Goal: Transaction & Acquisition: Purchase product/service

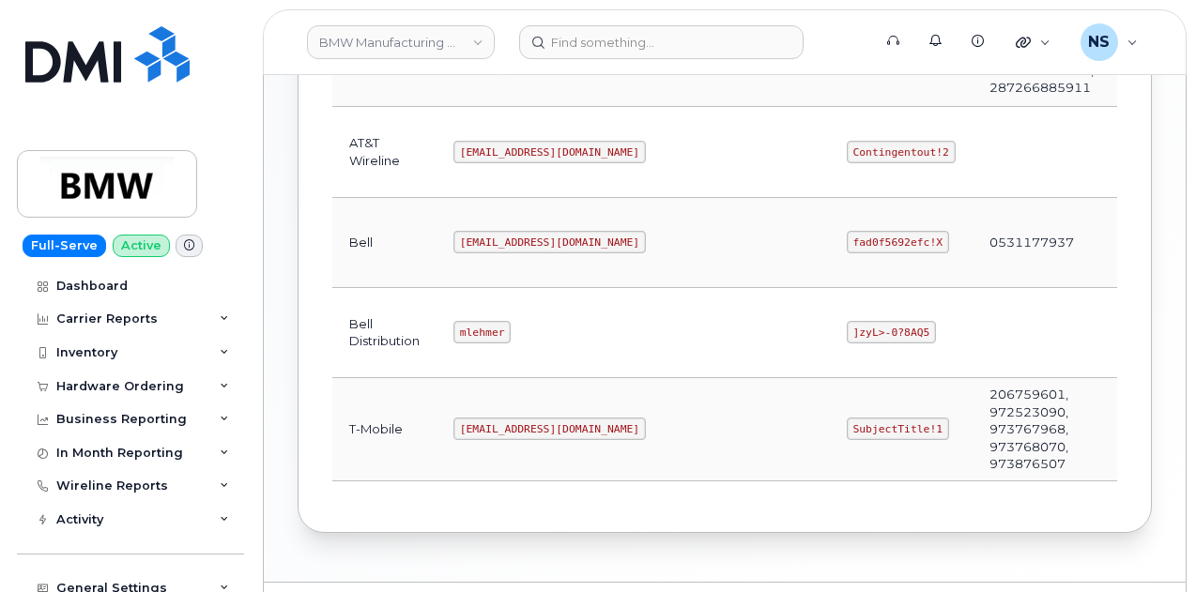
scroll to position [739, 0]
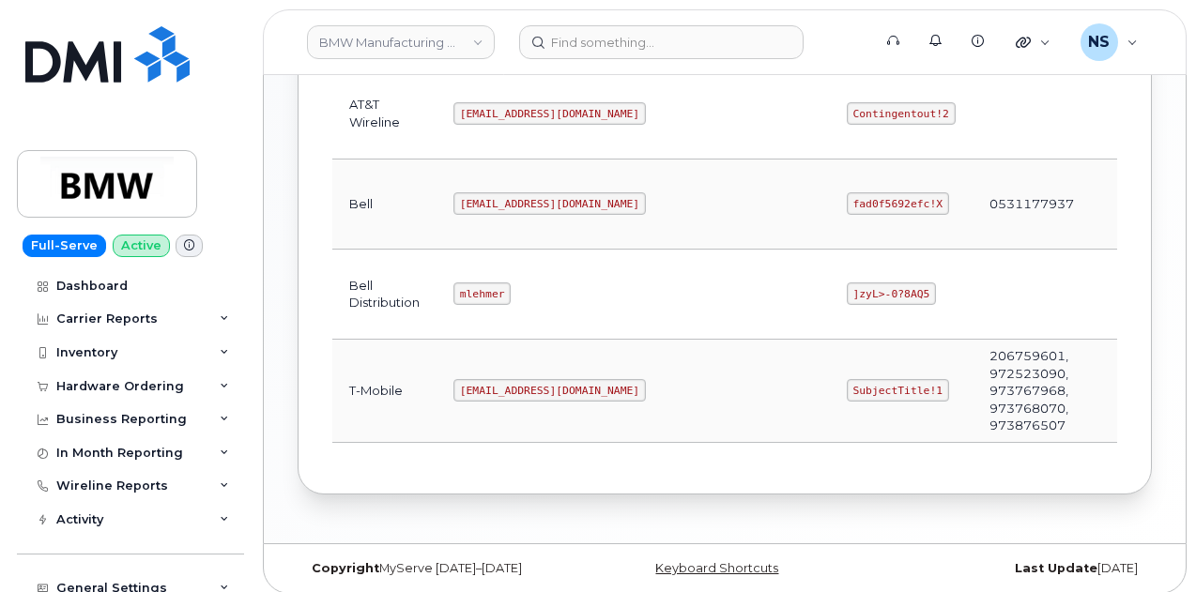
click at [507, 391] on td "MS-BMW@dminc.com" at bounding box center [632, 391] width 393 height 103
click at [507, 389] on code "MS-BMW@dminc.com" at bounding box center [549, 390] width 192 height 23
click at [507, 388] on code "MS-BMW@dminc.com" at bounding box center [549, 390] width 192 height 23
click at [847, 379] on code "SubjectTitle!1" at bounding box center [898, 390] width 102 height 23
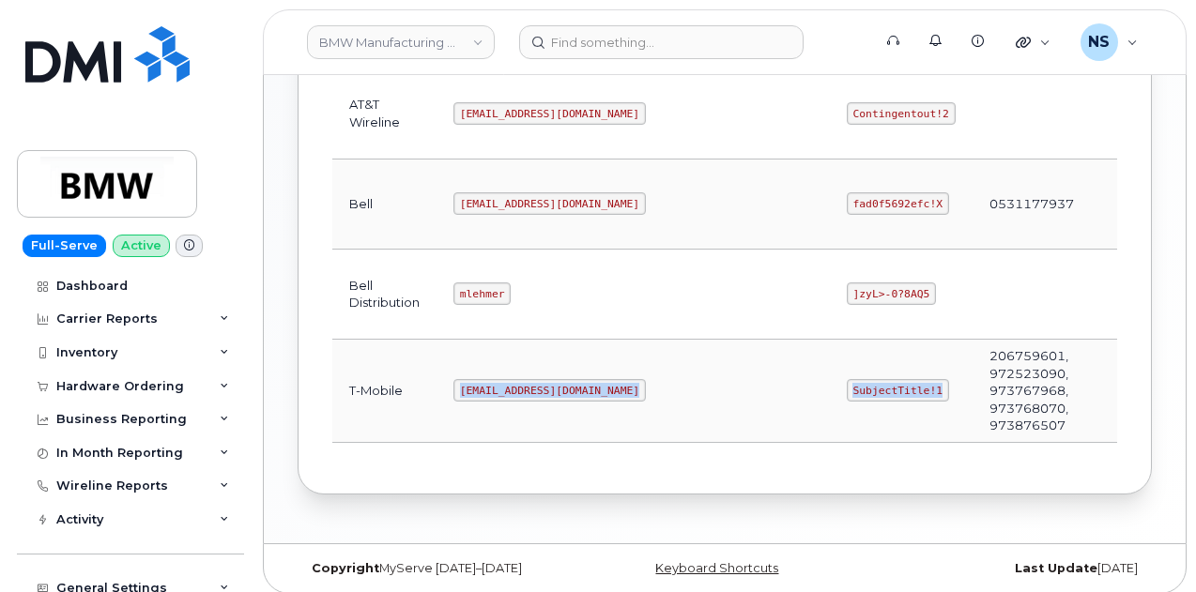
click at [830, 369] on td "SubjectTitle!1" at bounding box center [901, 391] width 143 height 103
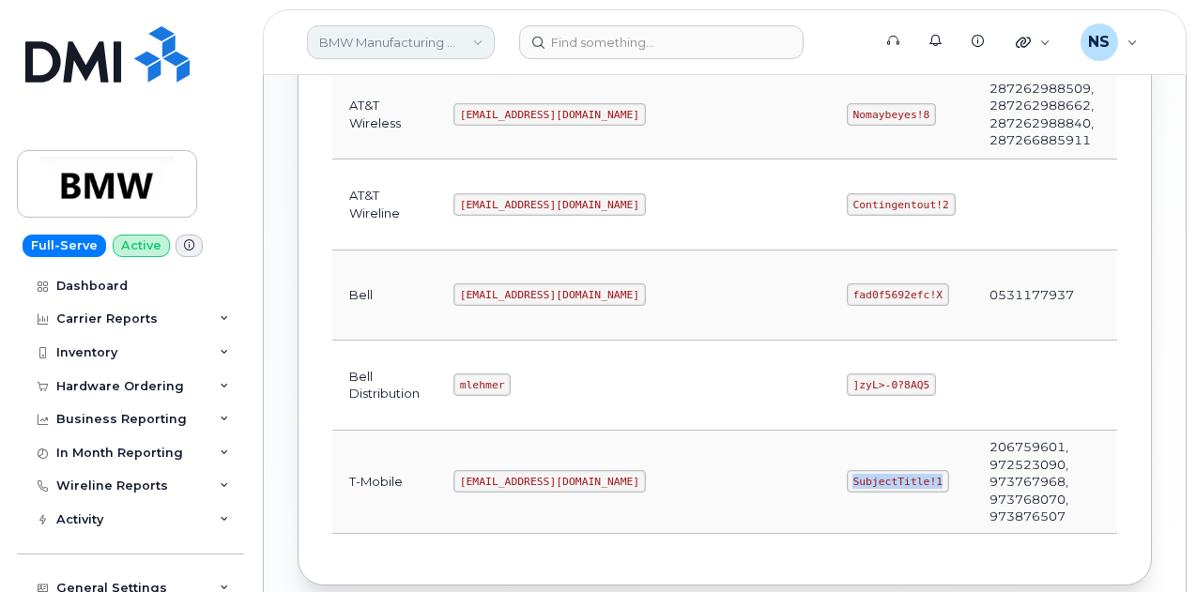
scroll to position [645, 0]
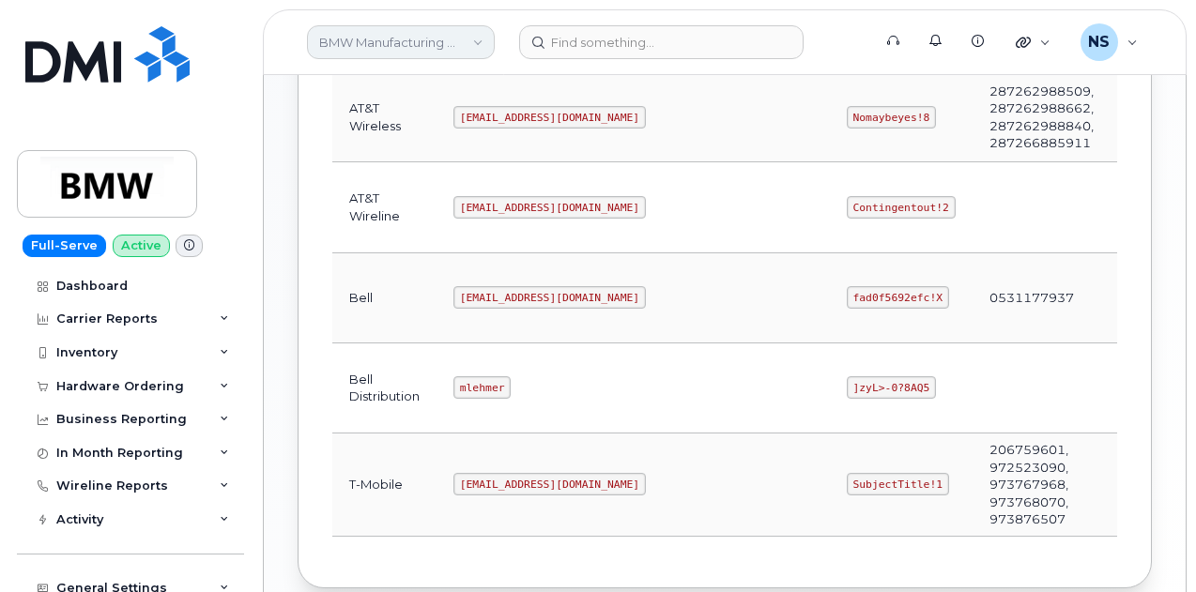
click at [409, 49] on link "BMW Manufacturing Co LLC" at bounding box center [401, 42] width 188 height 34
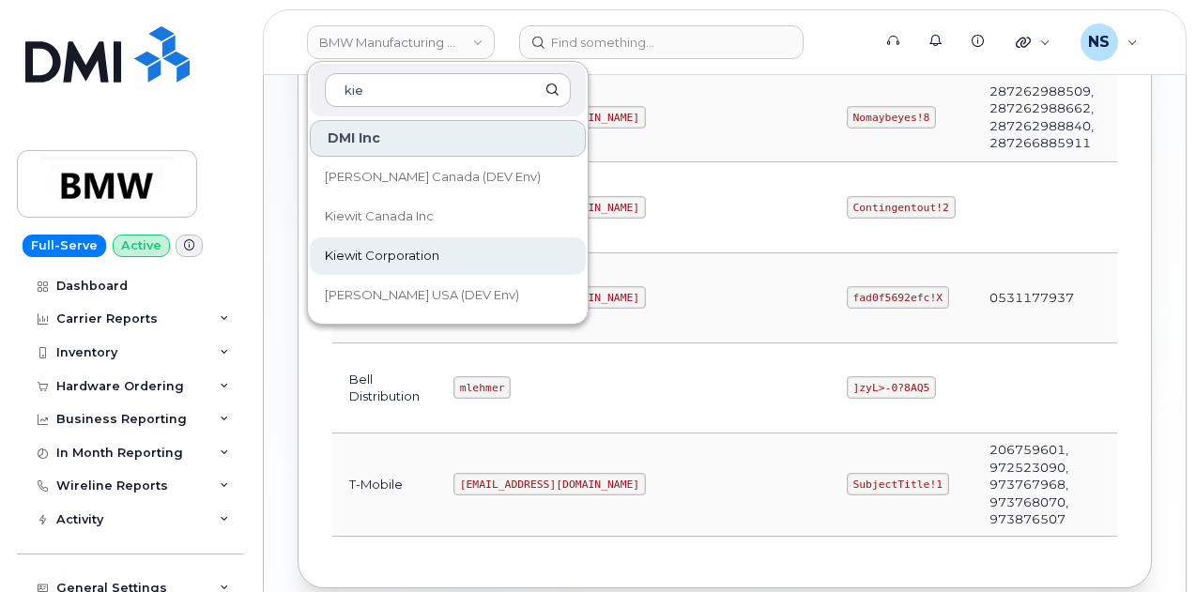
type input "kie"
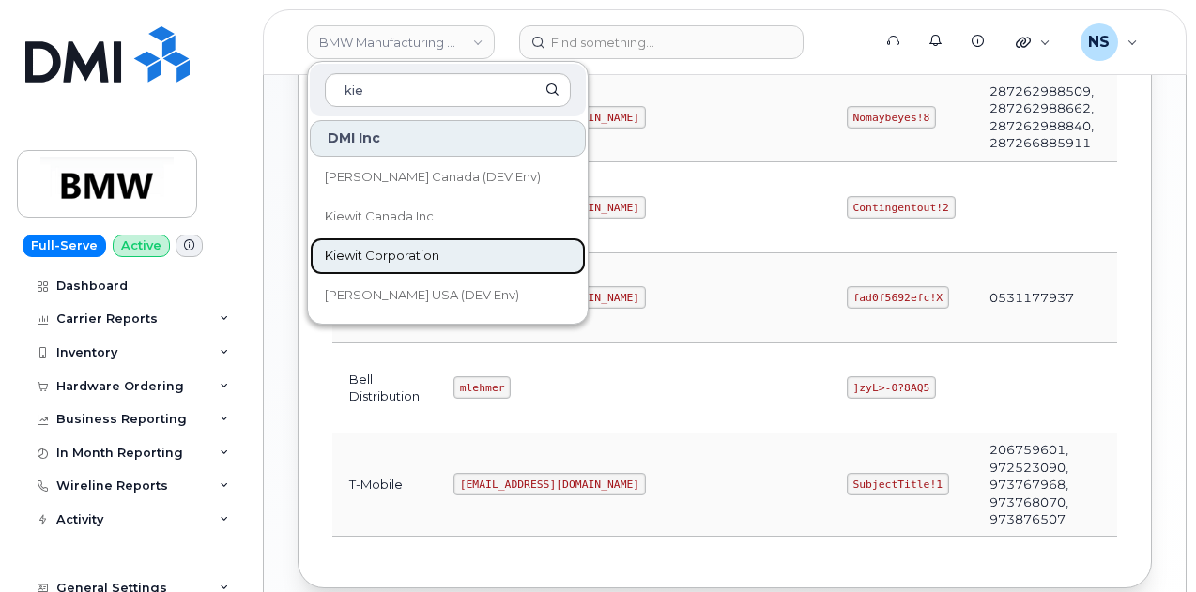
click at [420, 252] on span "Kiewit Corporation" at bounding box center [382, 256] width 115 height 19
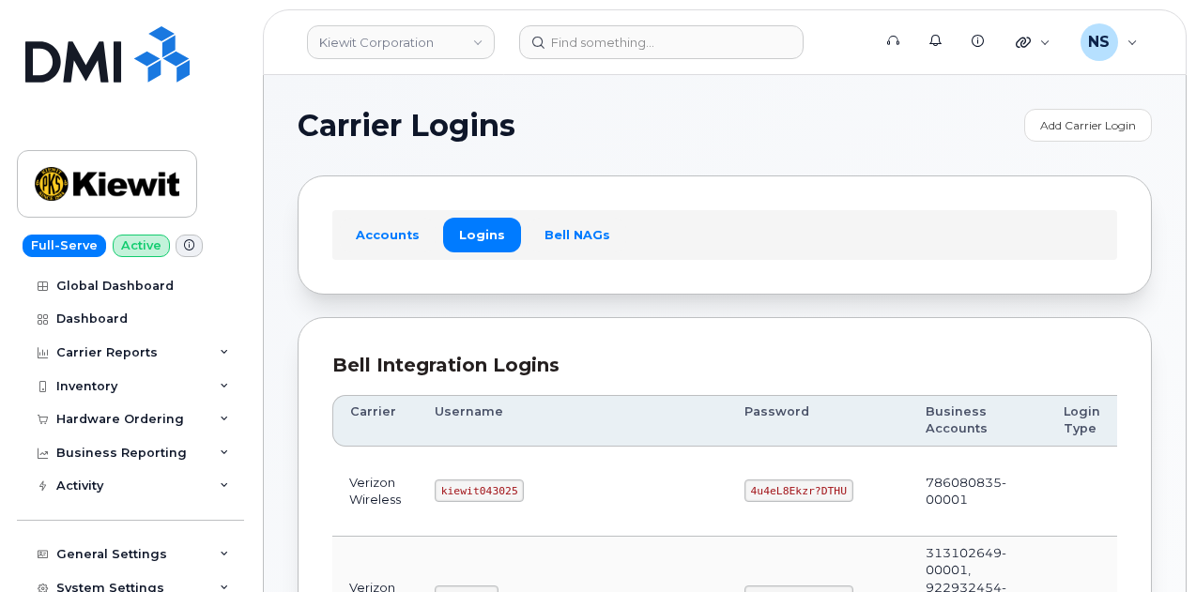
drag, startPoint x: 573, startPoint y: 83, endPoint x: 579, endPoint y: 64, distance: 19.6
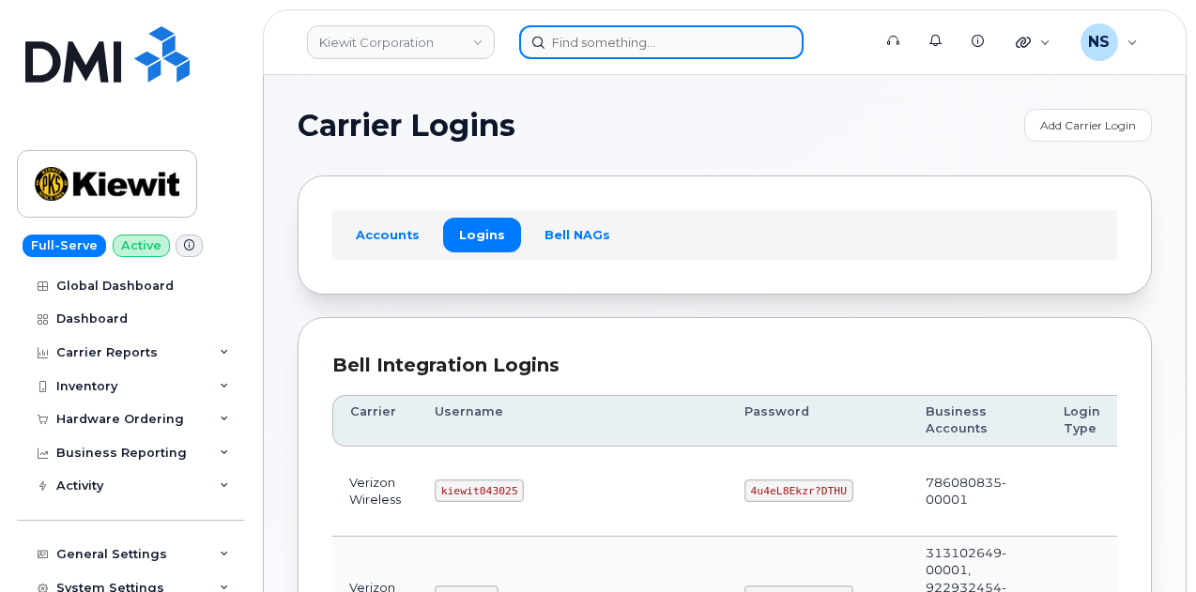
click at [586, 43] on input at bounding box center [661, 42] width 284 height 34
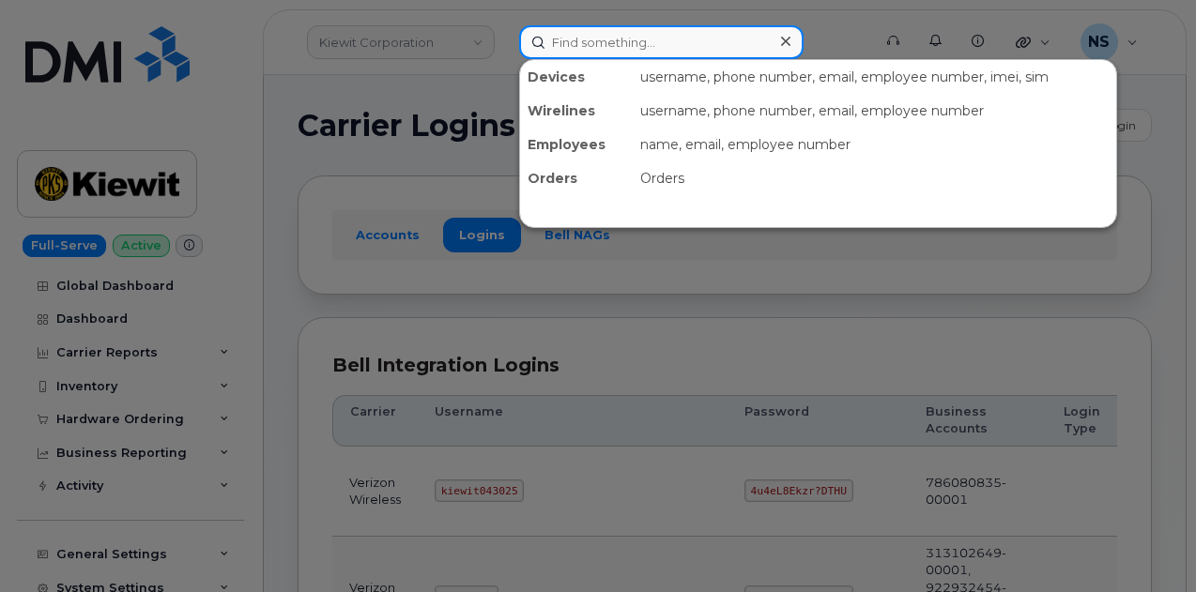
paste input "8647487205"
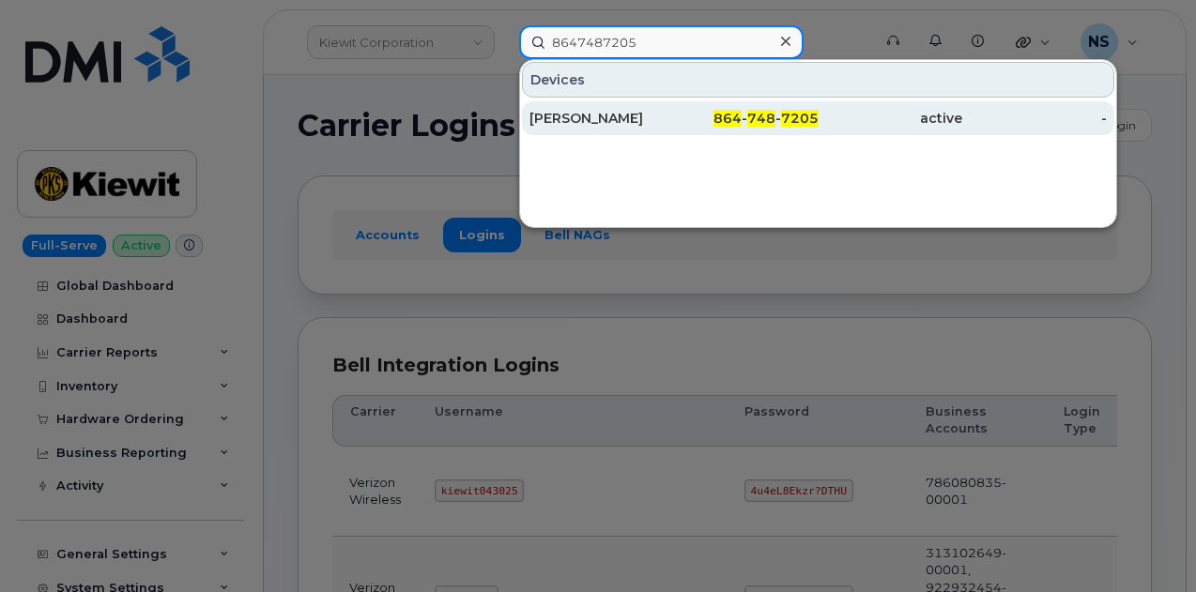
type input "8647487205"
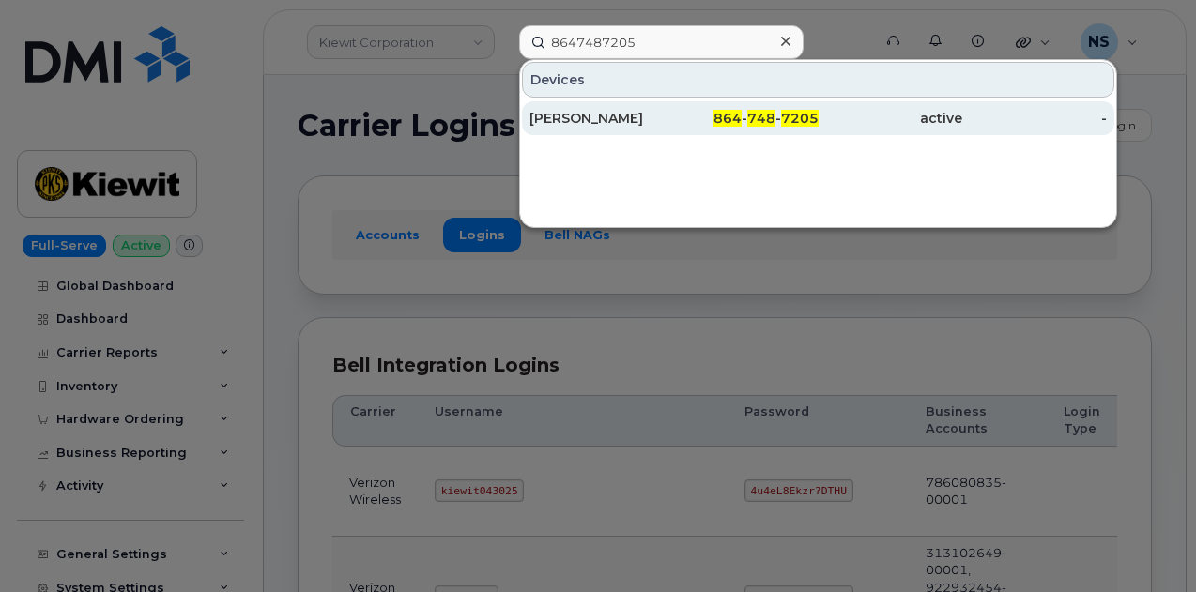
click at [604, 110] on div "[PERSON_NAME]" at bounding box center [601, 118] width 145 height 19
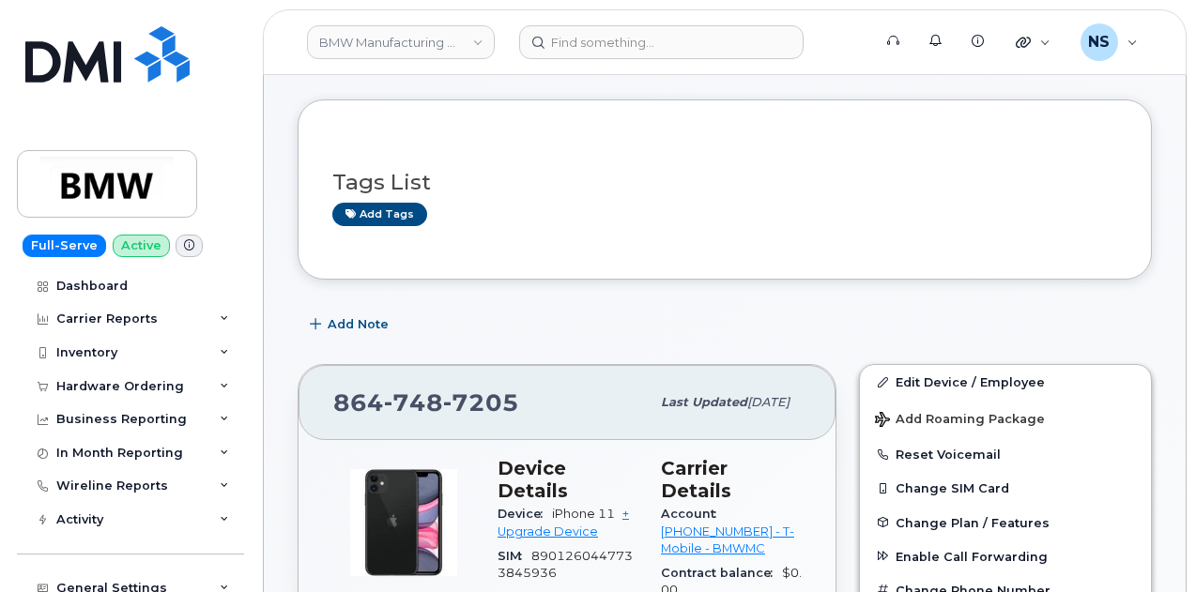
scroll to position [12, 0]
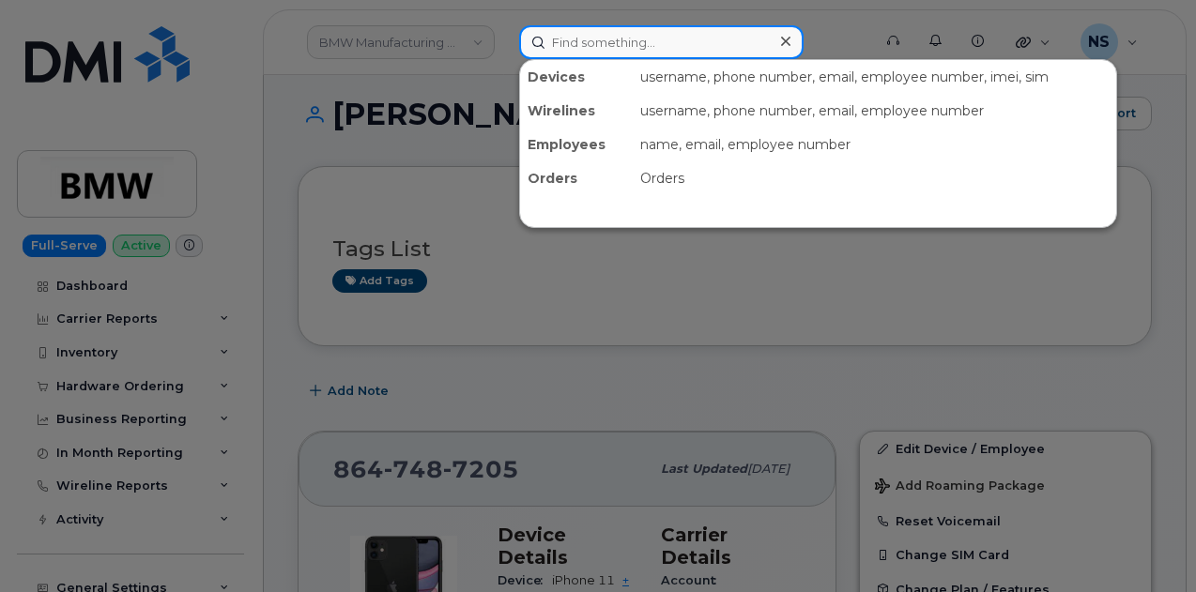
click at [596, 57] on input at bounding box center [661, 42] width 284 height 34
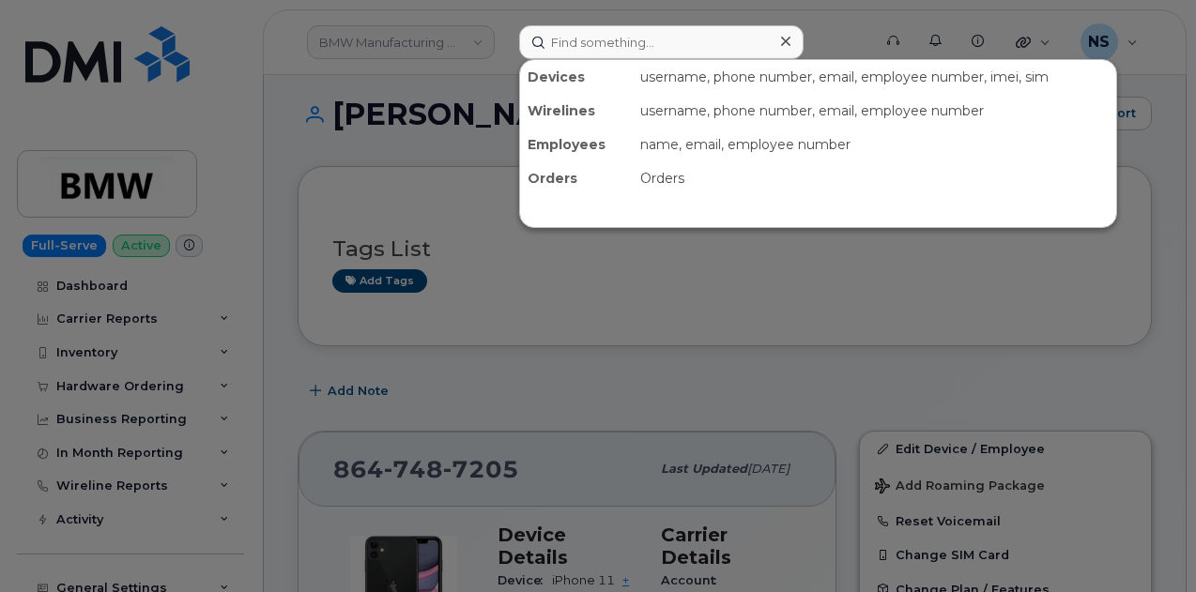
click at [449, 200] on div at bounding box center [598, 296] width 1196 height 592
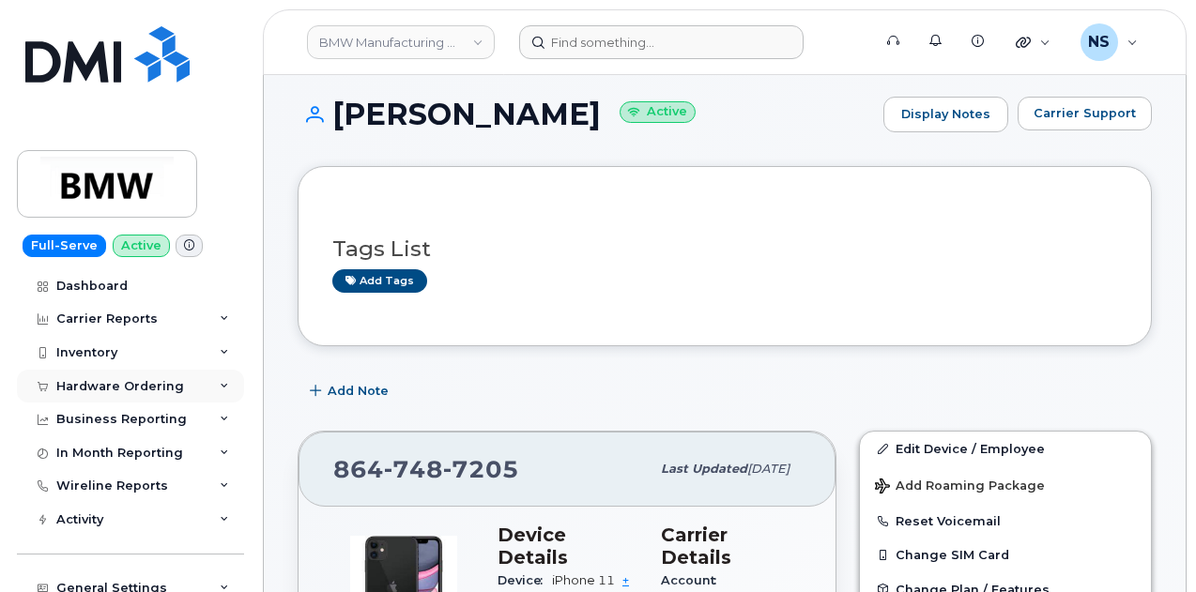
click at [167, 370] on div "Hardware Ordering" at bounding box center [130, 387] width 227 height 34
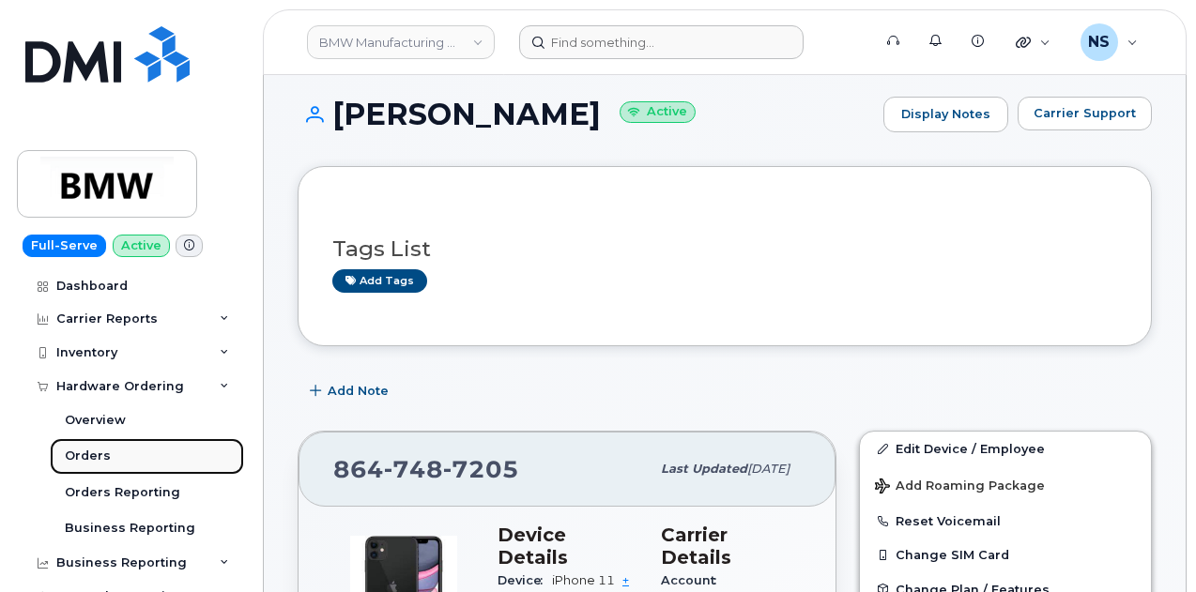
click at [103, 464] on div "Orders" at bounding box center [88, 456] width 46 height 17
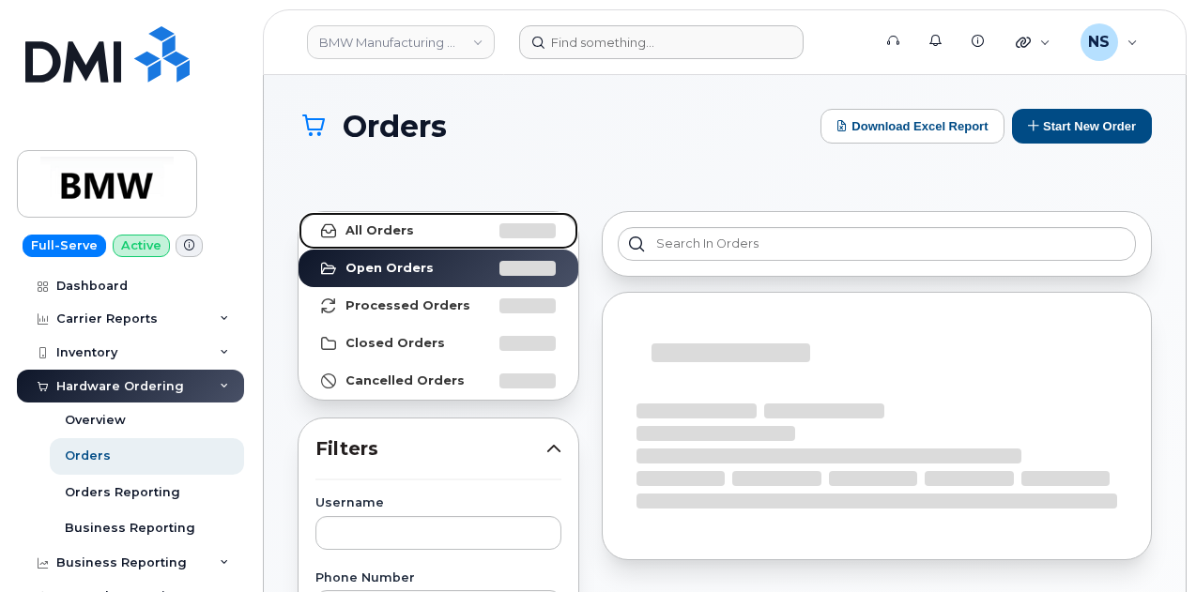
click at [456, 245] on link "All Orders" at bounding box center [438, 231] width 280 height 38
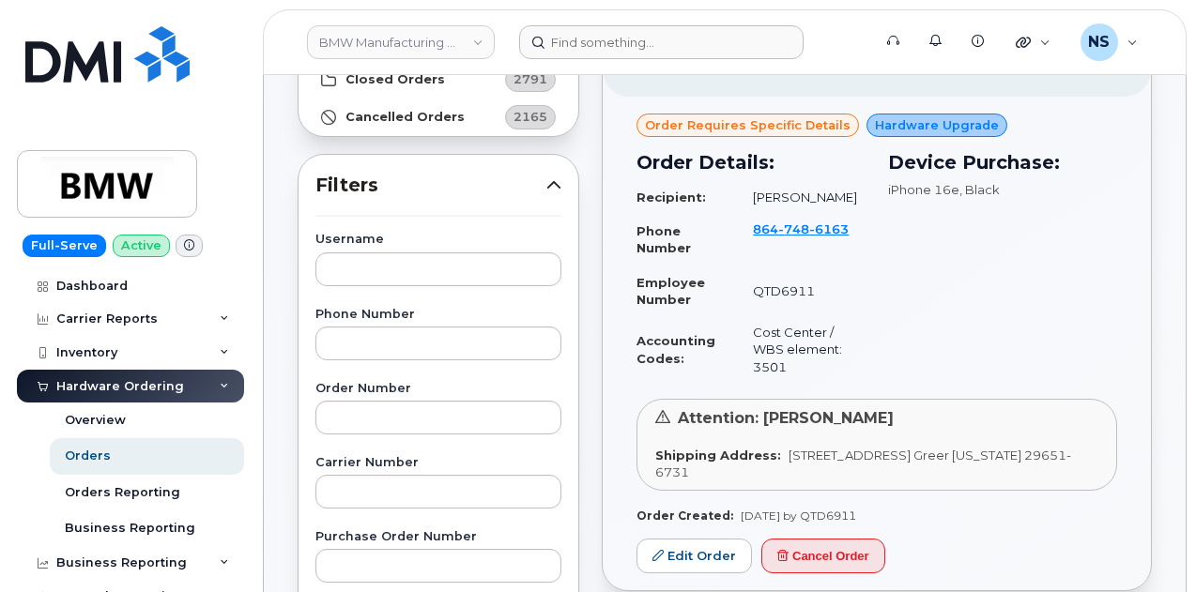
scroll to position [282, 0]
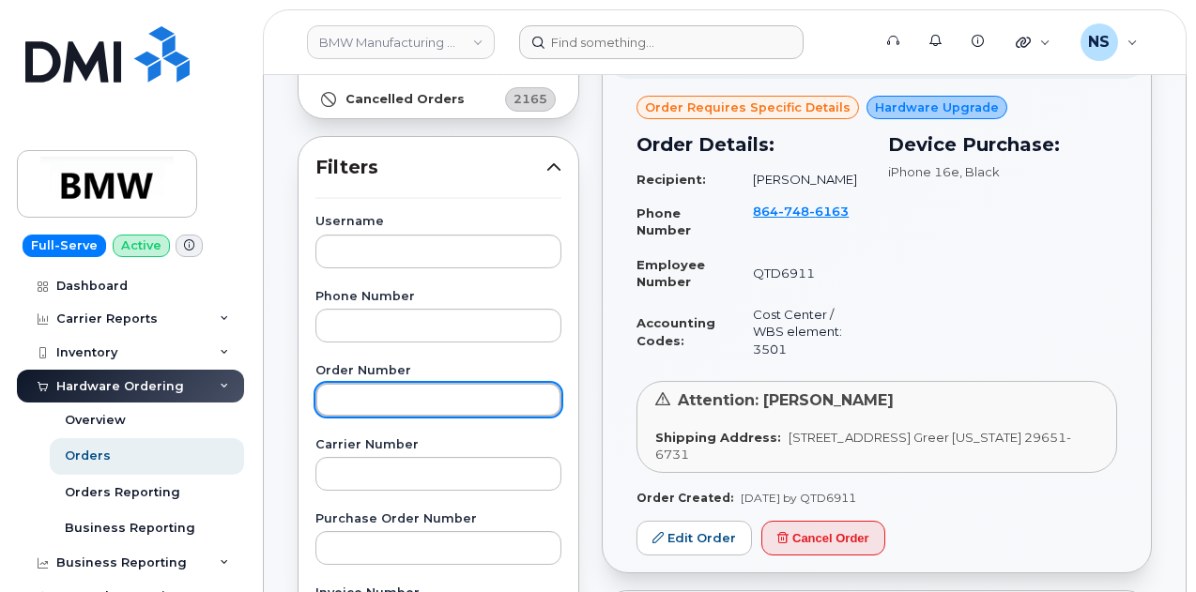
click at [398, 388] on input "text" at bounding box center [438, 400] width 246 height 34
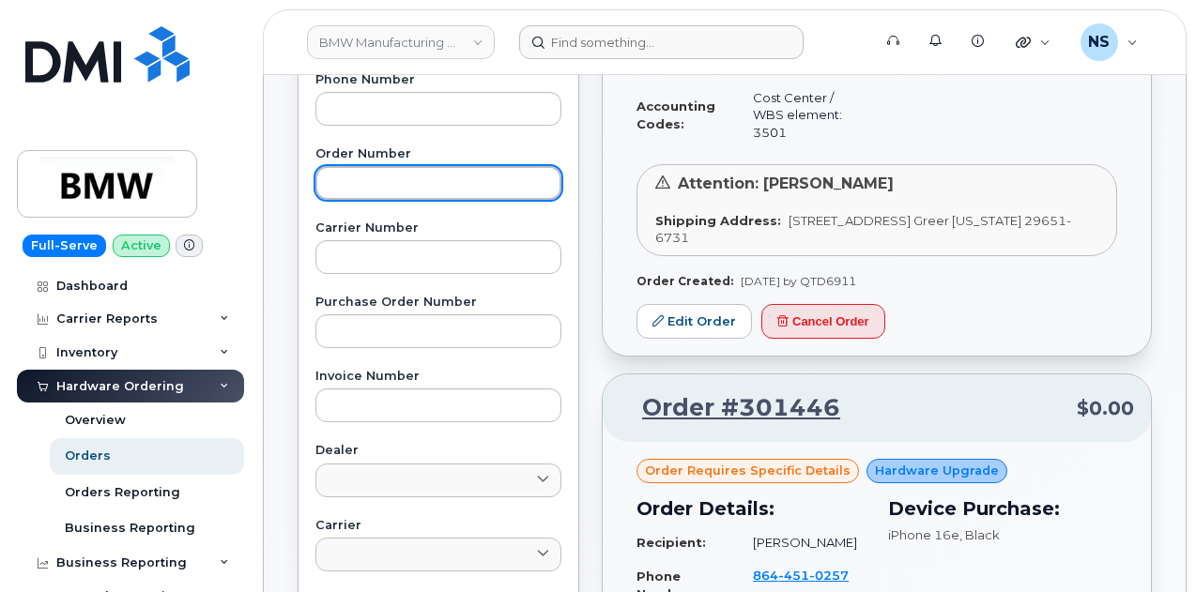
scroll to position [469, 0]
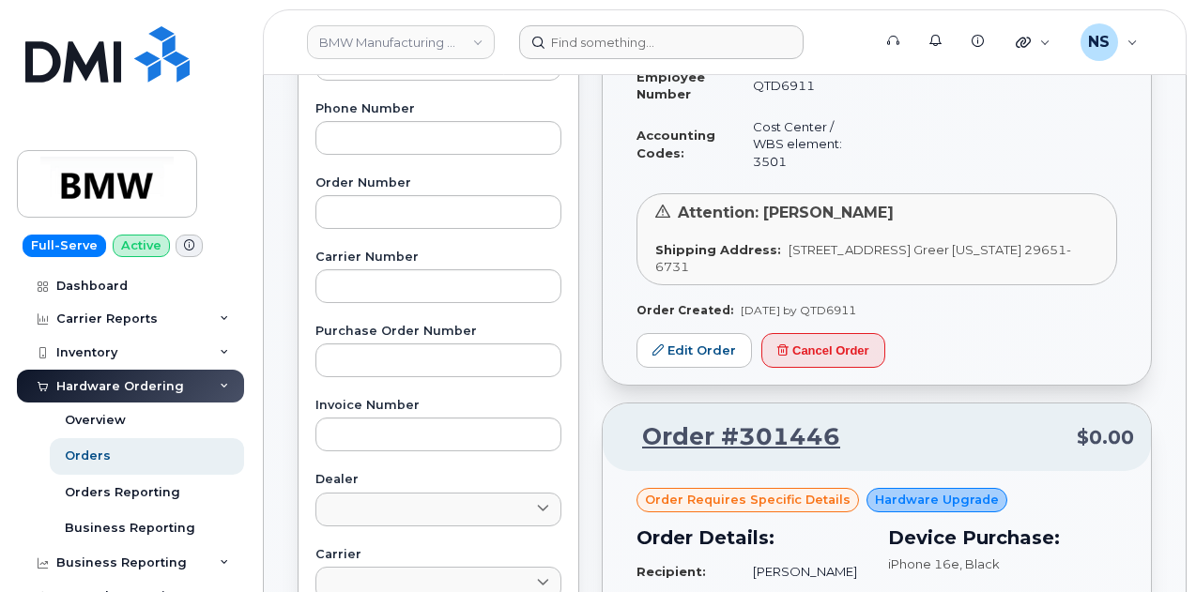
click at [390, 166] on div "Username Phone Number Order Number Carrier Number Purchase Order Number Invoice…" at bounding box center [438, 462] width 291 height 869
click at [390, 141] on input "text" at bounding box center [438, 138] width 246 height 34
paste input "8647487205"
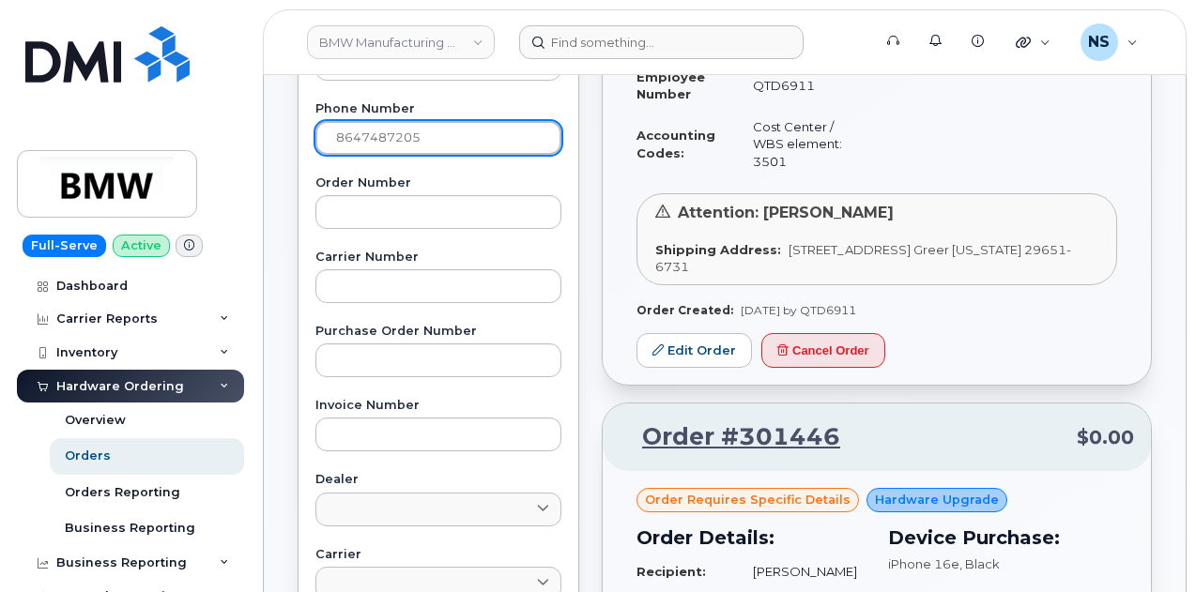
type input "8647487205"
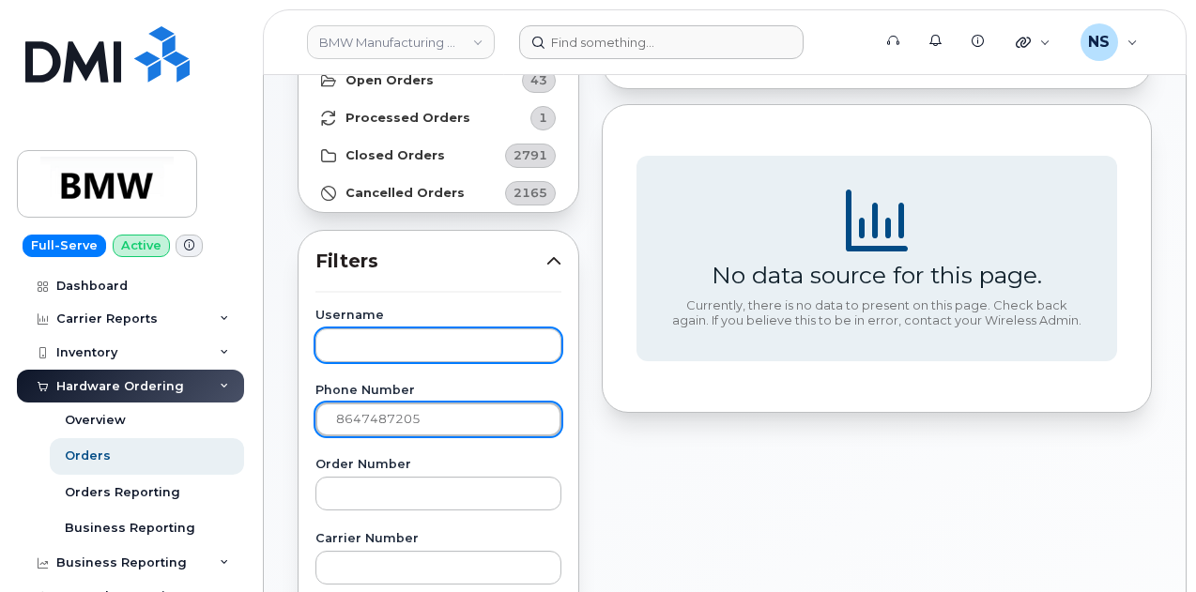
scroll to position [282, 0]
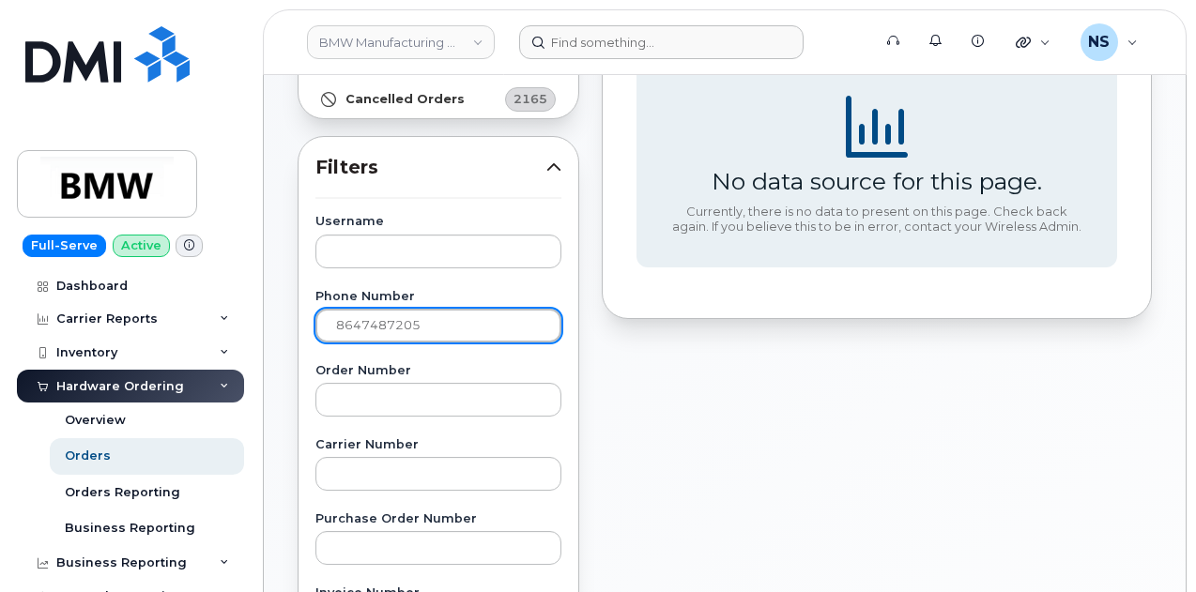
drag, startPoint x: 459, startPoint y: 318, endPoint x: 283, endPoint y: 337, distance: 176.5
click at [288, 337] on div "All Orders 5000 Open Orders 43 Processed Orders 1 Closed Orders 2791 Cancelled …" at bounding box center [438, 577] width 304 height 1319
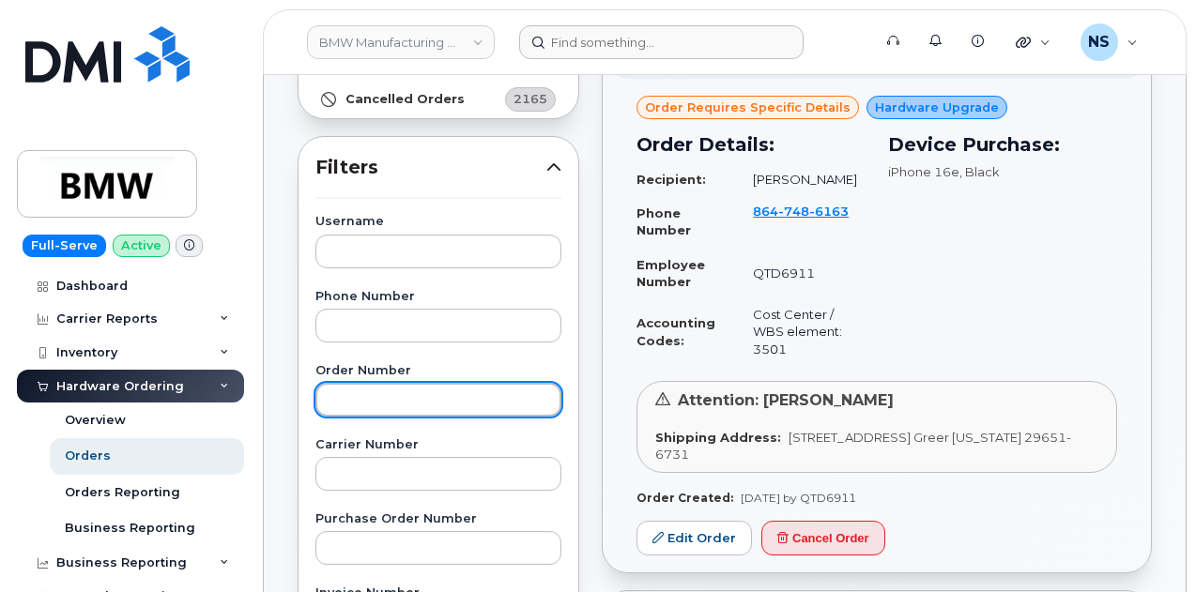
click at [362, 390] on input "text" at bounding box center [438, 400] width 246 height 34
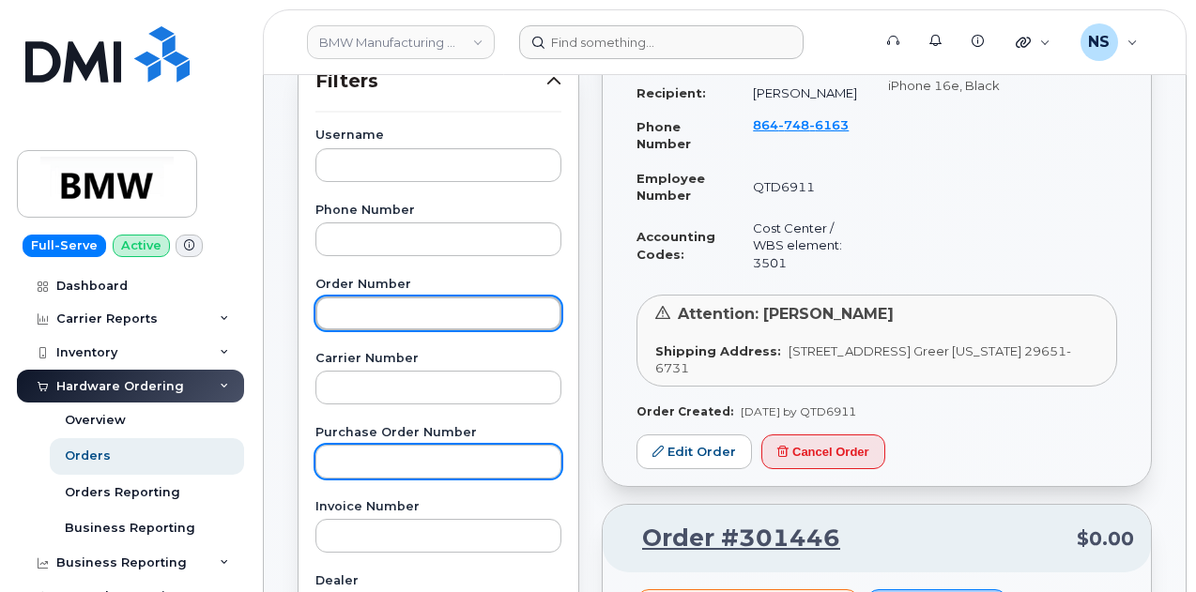
scroll to position [469, 0]
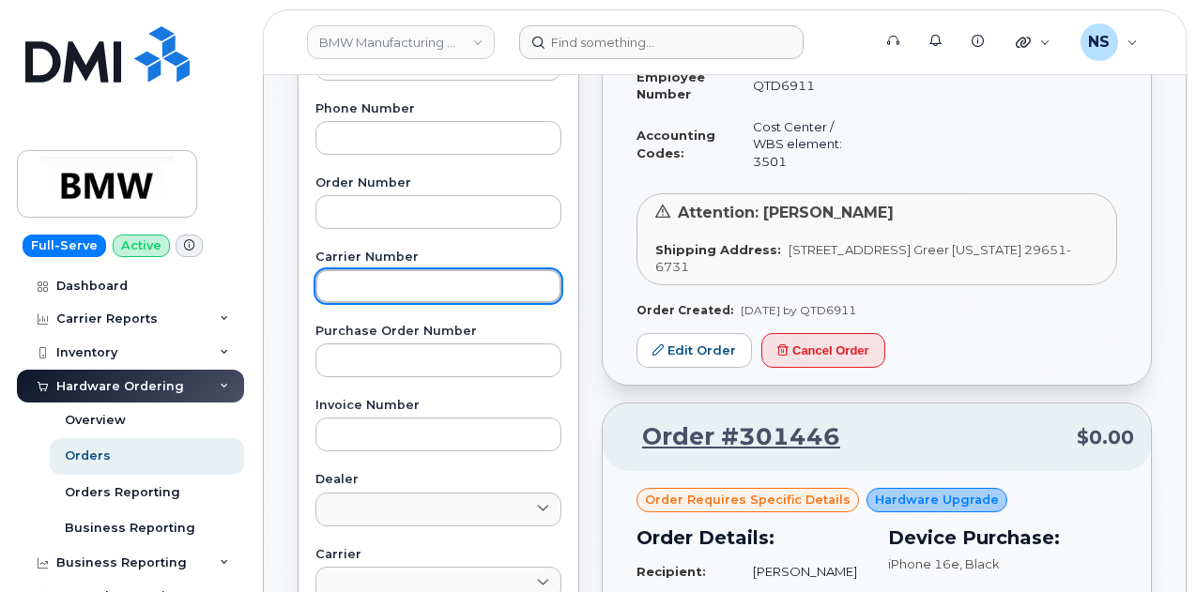
click at [396, 300] on input "text" at bounding box center [438, 286] width 246 height 34
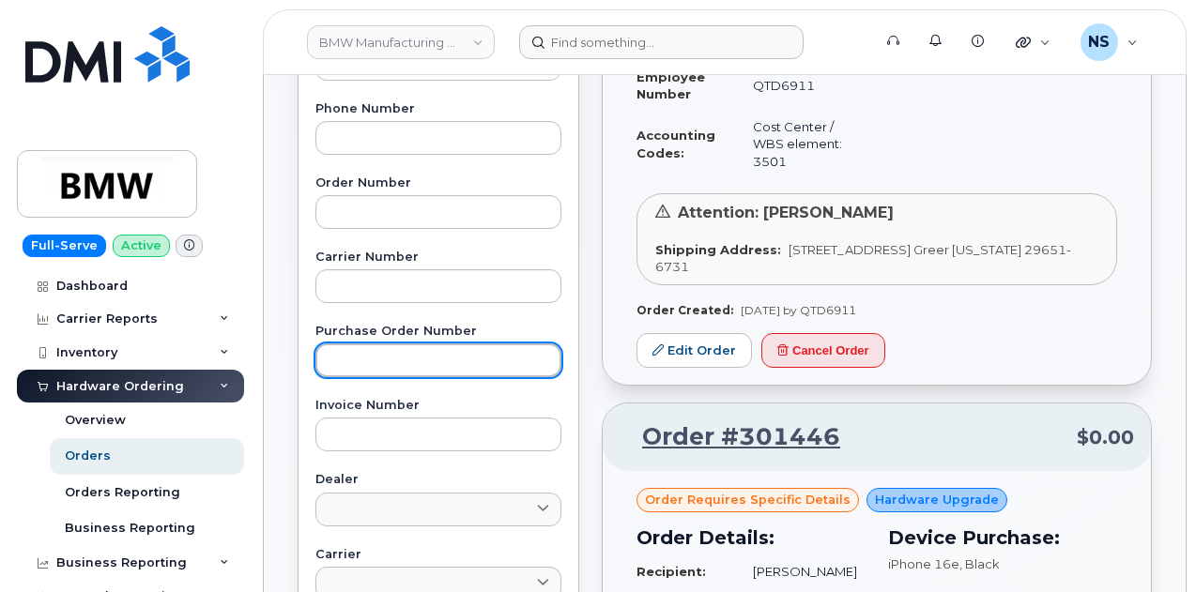
click at [366, 350] on input "text" at bounding box center [438, 361] width 246 height 34
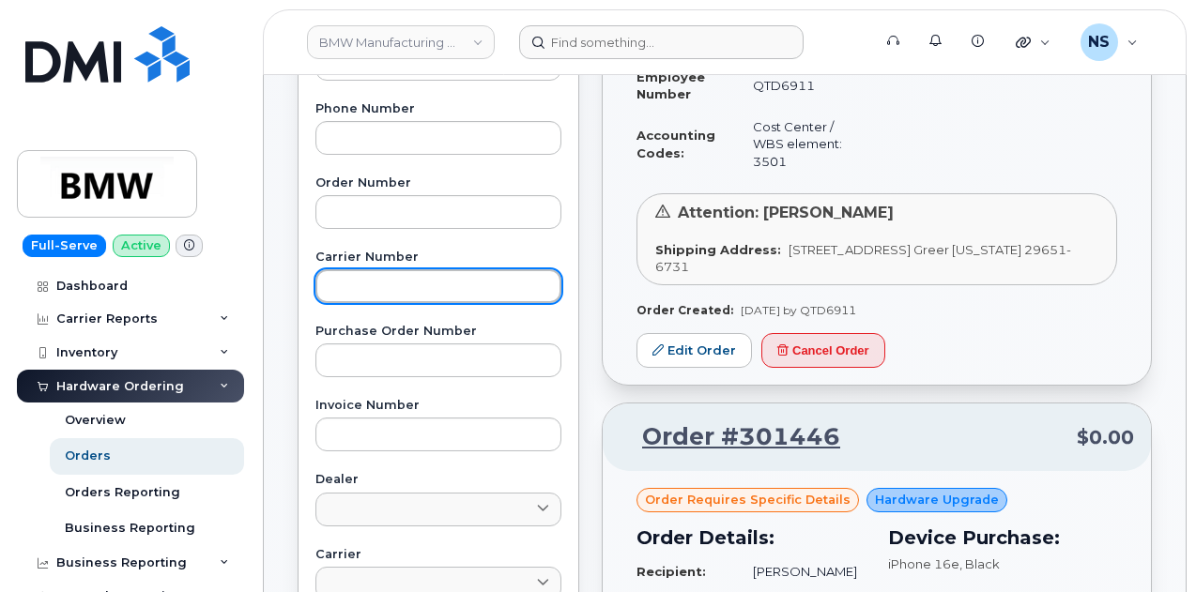
click at [380, 292] on input "text" at bounding box center [438, 286] width 246 height 34
paste input "972523090"
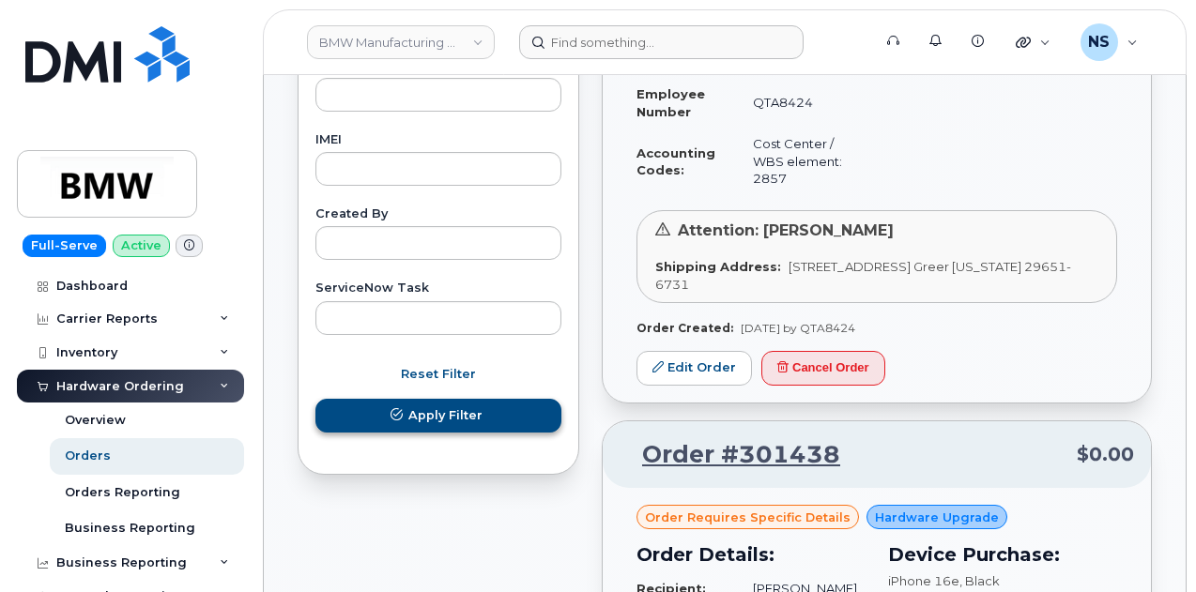
type input "972523090"
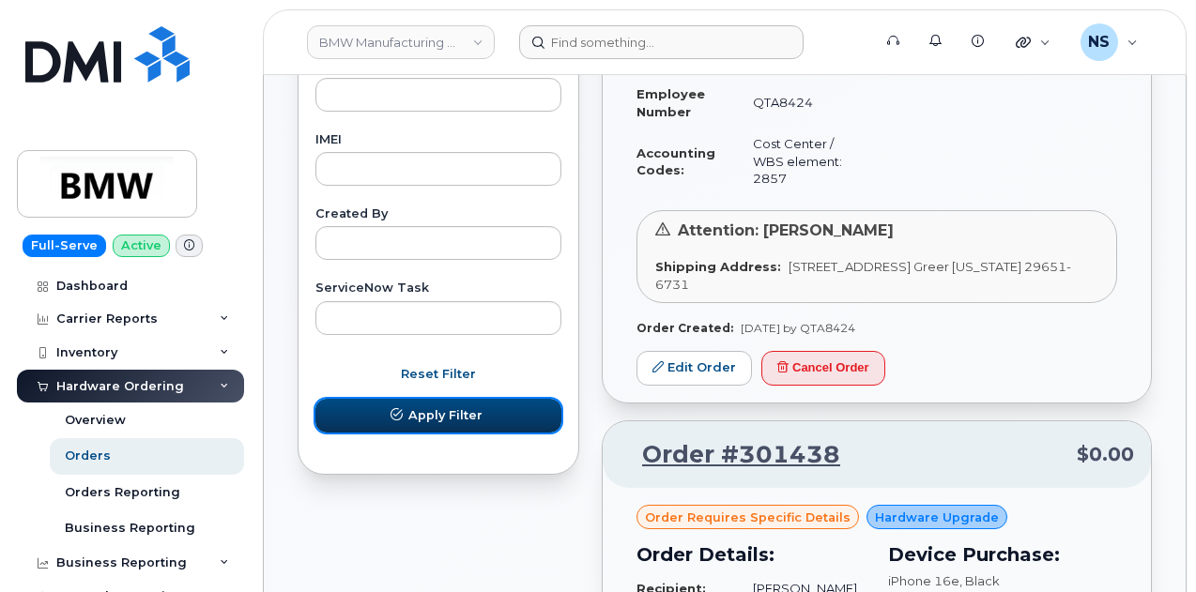
click at [408, 418] on button "Apply Filter" at bounding box center [438, 416] width 246 height 34
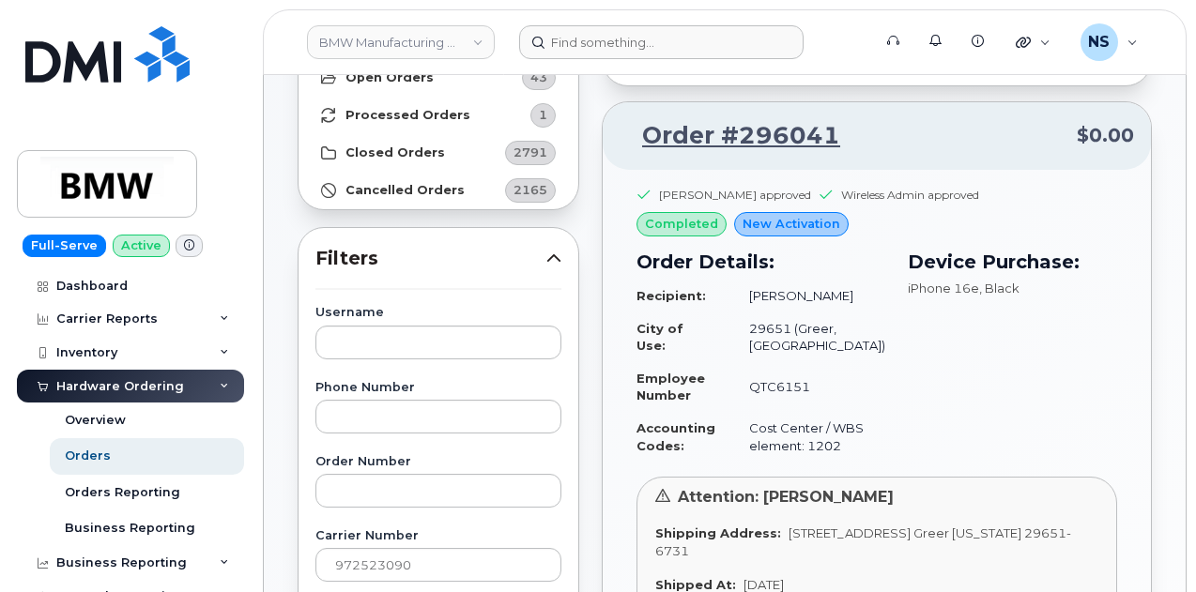
scroll to position [161, 0]
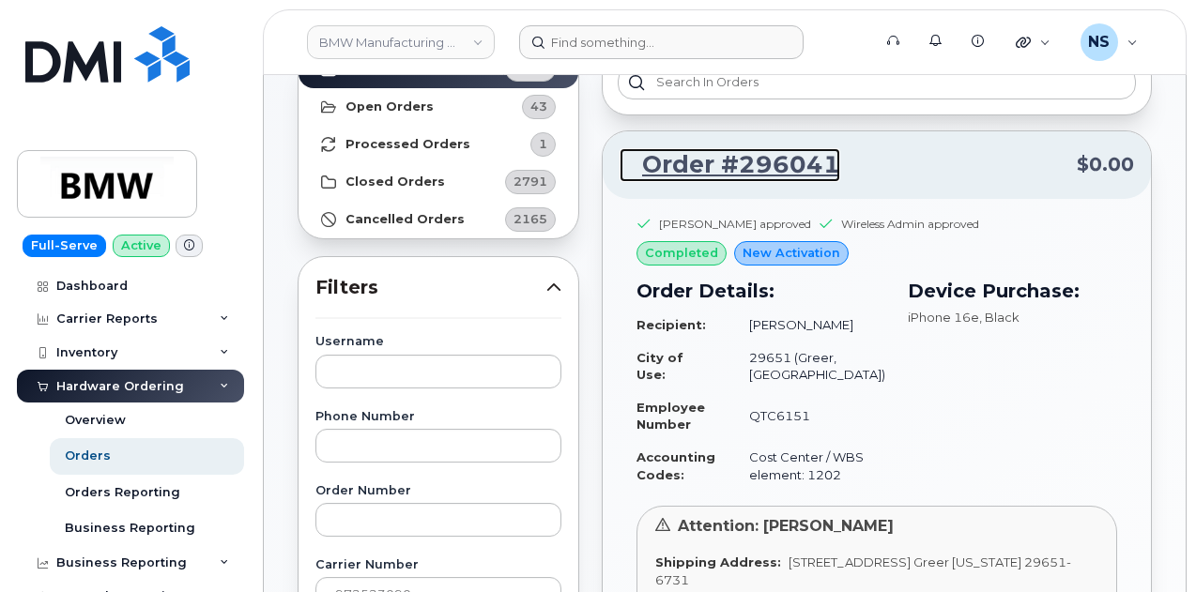
click at [764, 160] on link "Order #296041" at bounding box center [729, 165] width 221 height 34
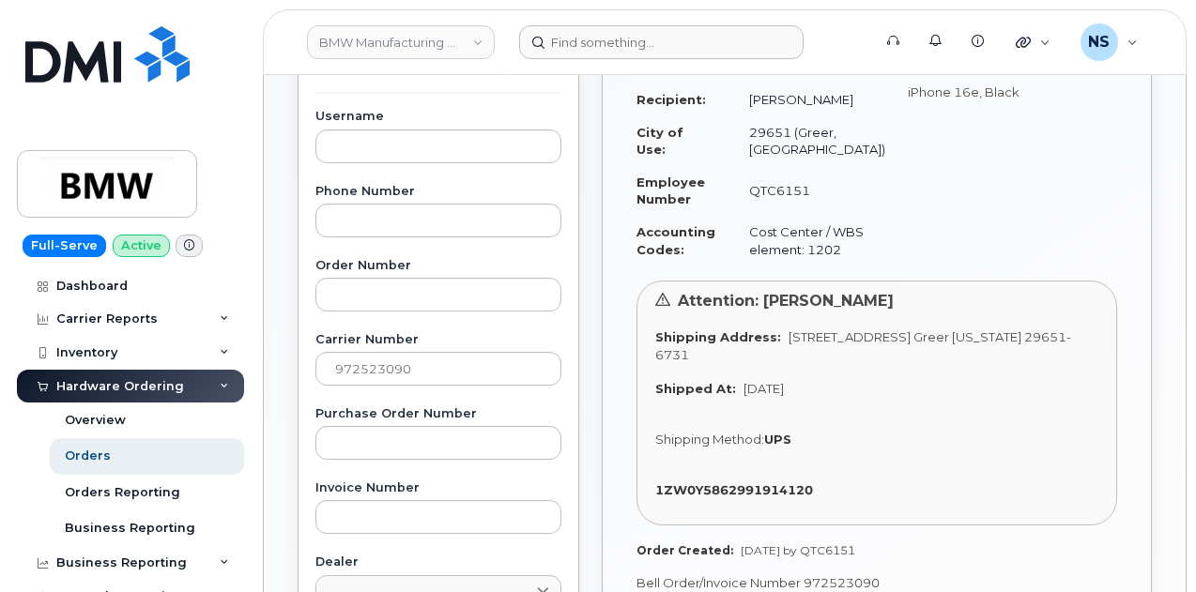
scroll to position [631, 0]
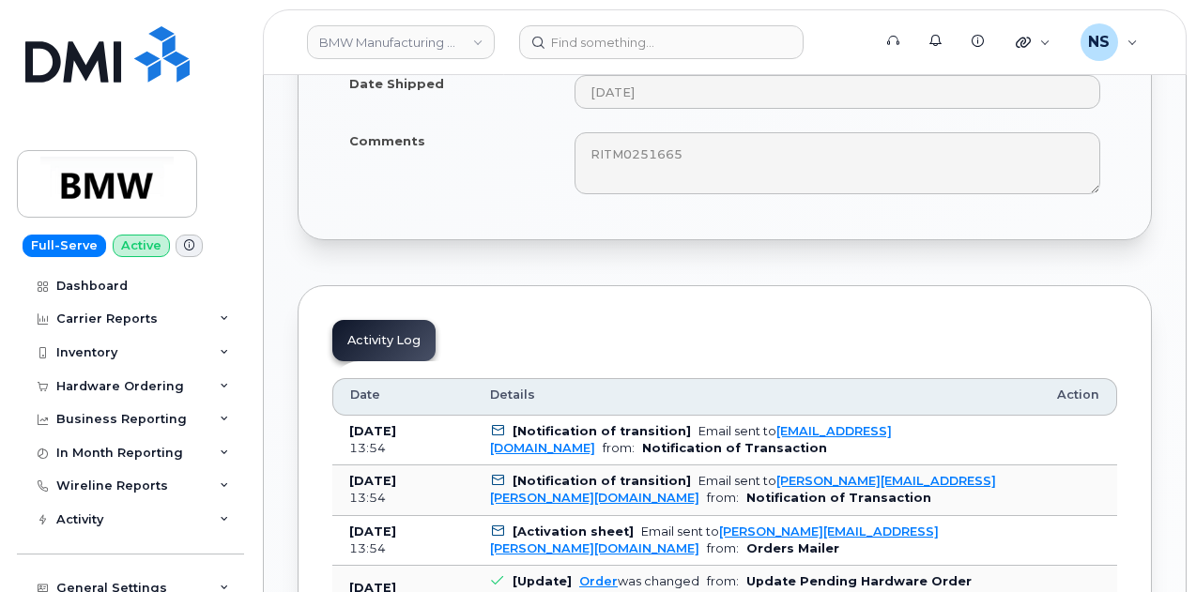
scroll to position [1155, 0]
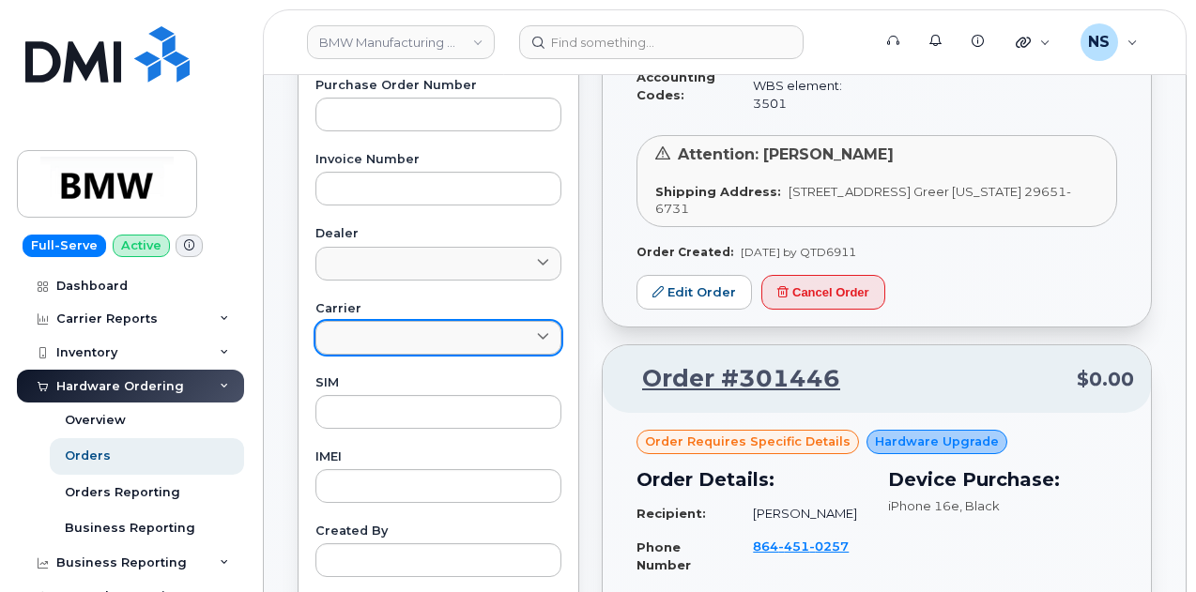
scroll to position [469, 0]
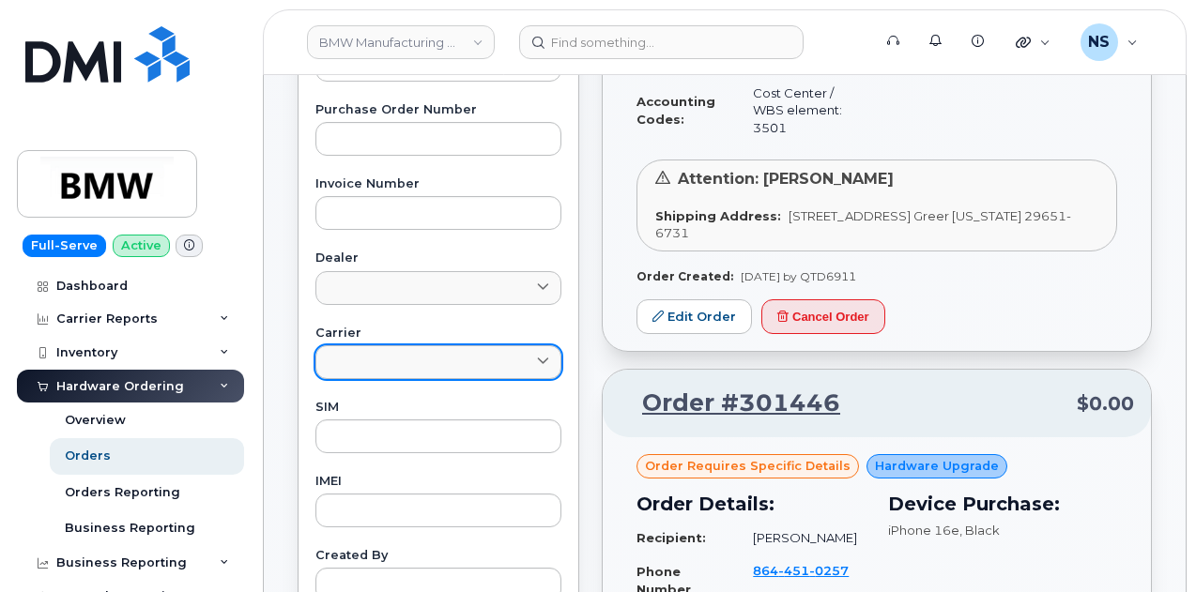
click at [445, 354] on link at bounding box center [438, 362] width 246 height 34
click at [446, 369] on link at bounding box center [438, 362] width 246 height 34
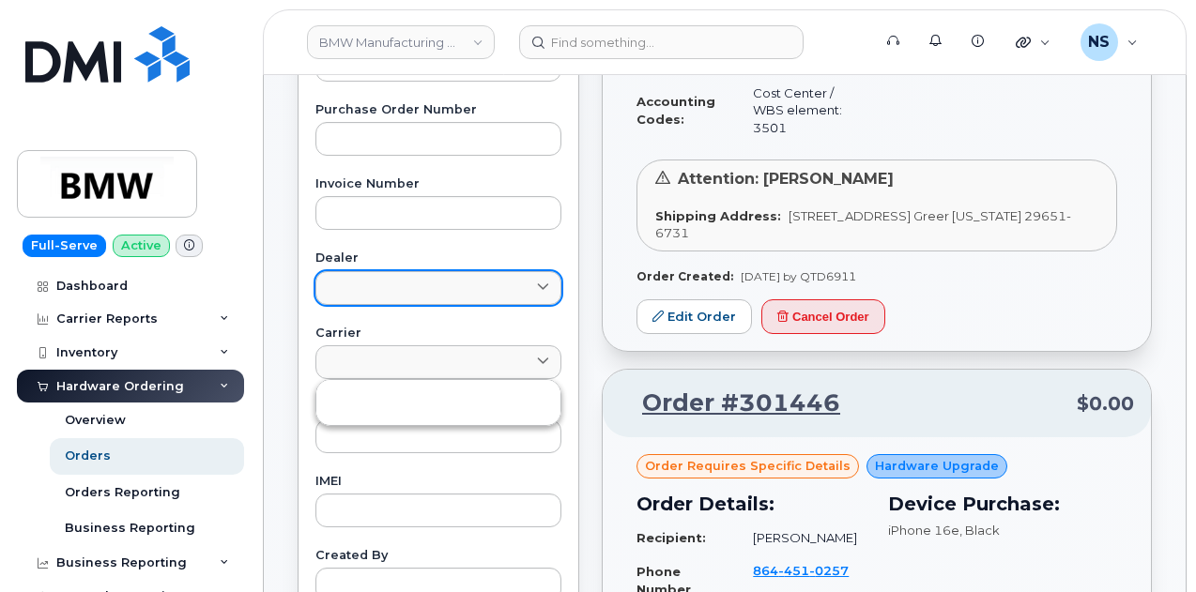
click at [452, 285] on link at bounding box center [438, 288] width 246 height 34
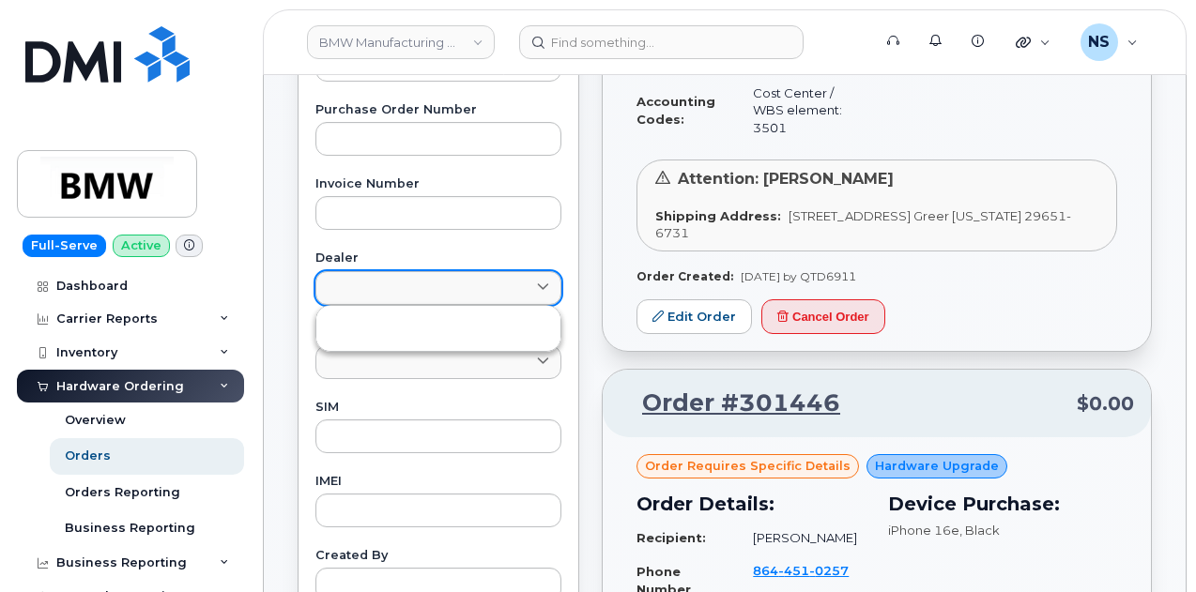
click at [451, 284] on link at bounding box center [438, 288] width 246 height 34
click at [445, 252] on label "Dealer" at bounding box center [438, 258] width 246 height 12
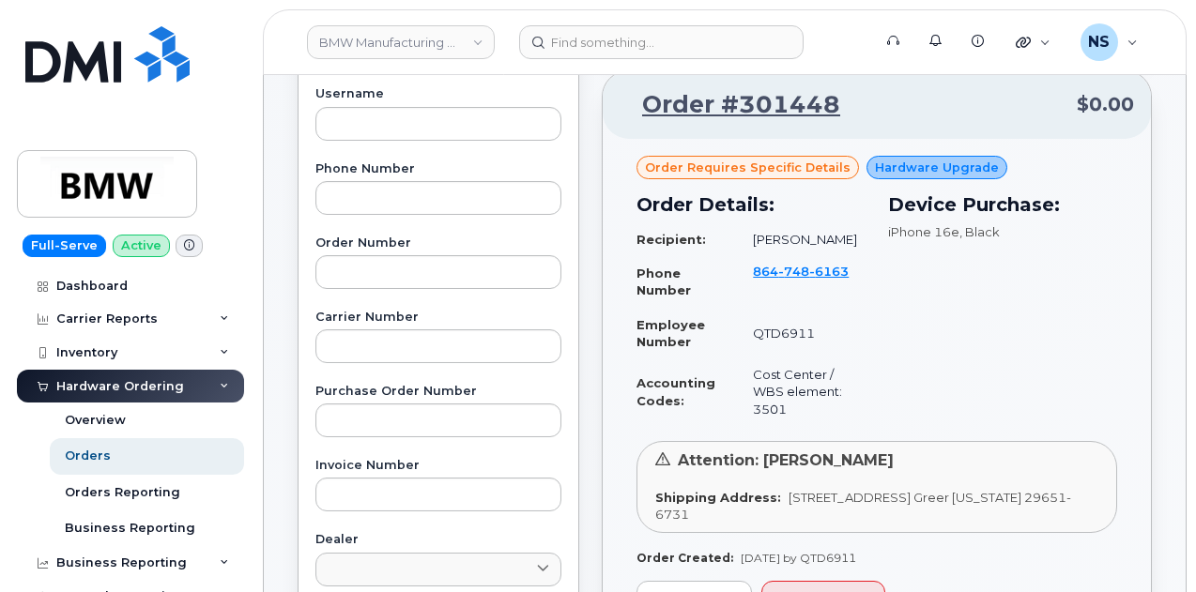
scroll to position [94, 0]
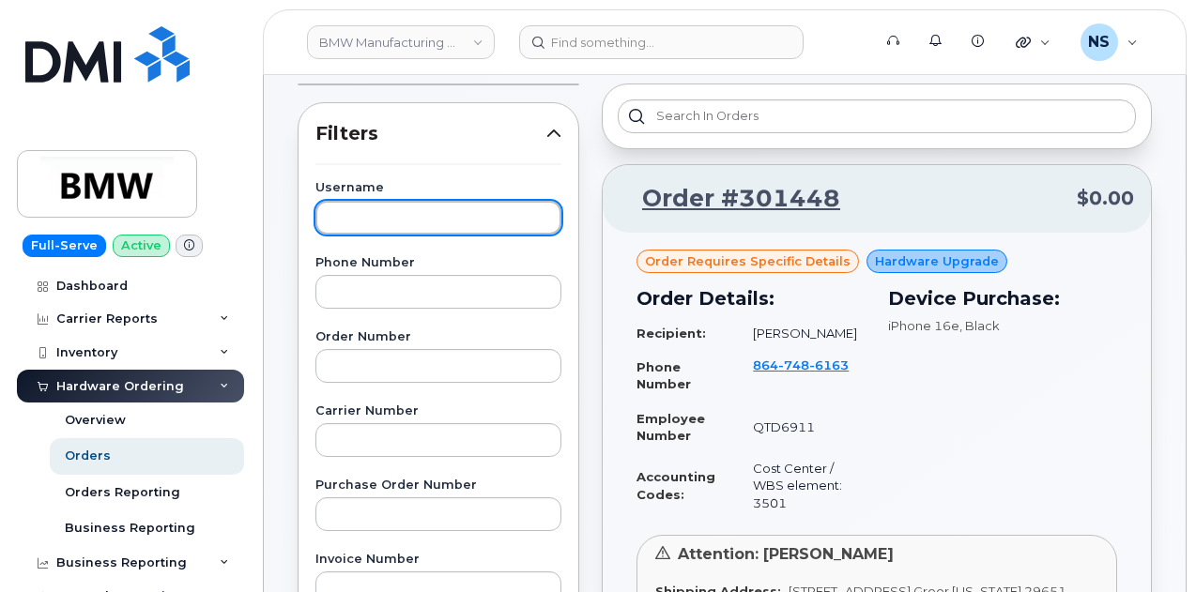
click at [397, 224] on input "text" at bounding box center [438, 218] width 246 height 34
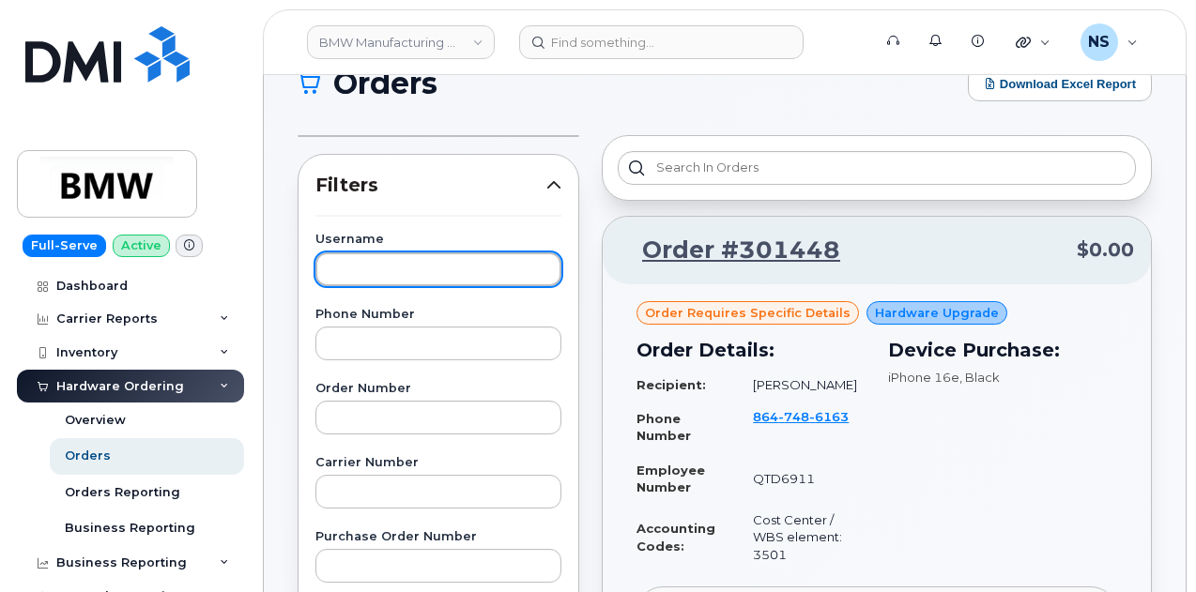
scroll to position [0, 0]
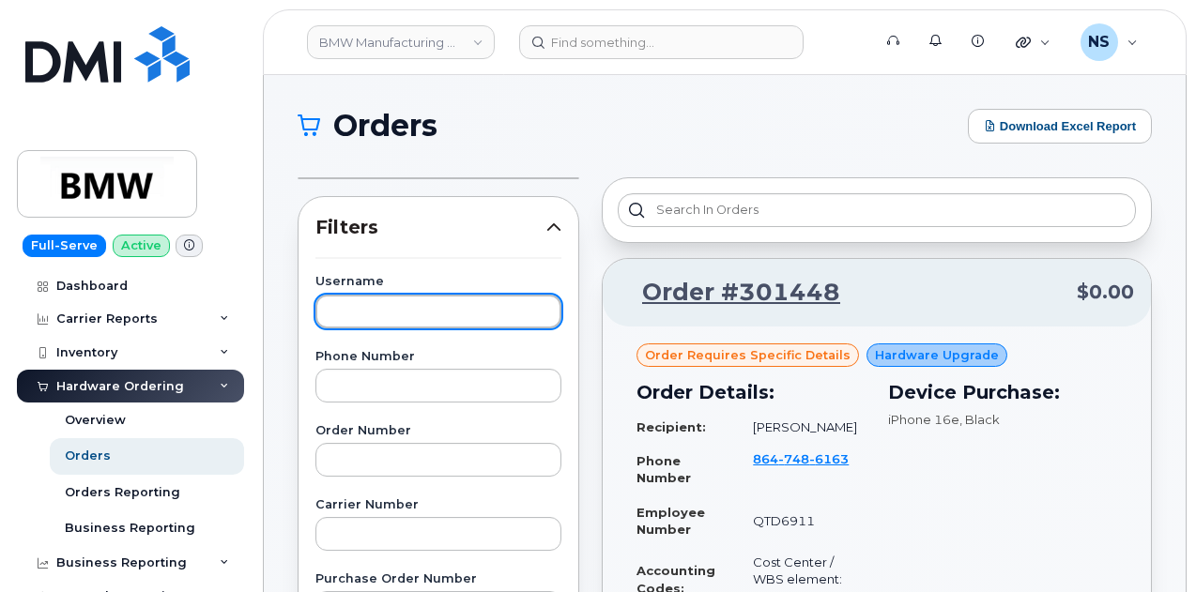
paste input "Kenyarta Ferguson"
type input "Kenyarta Ferguson"
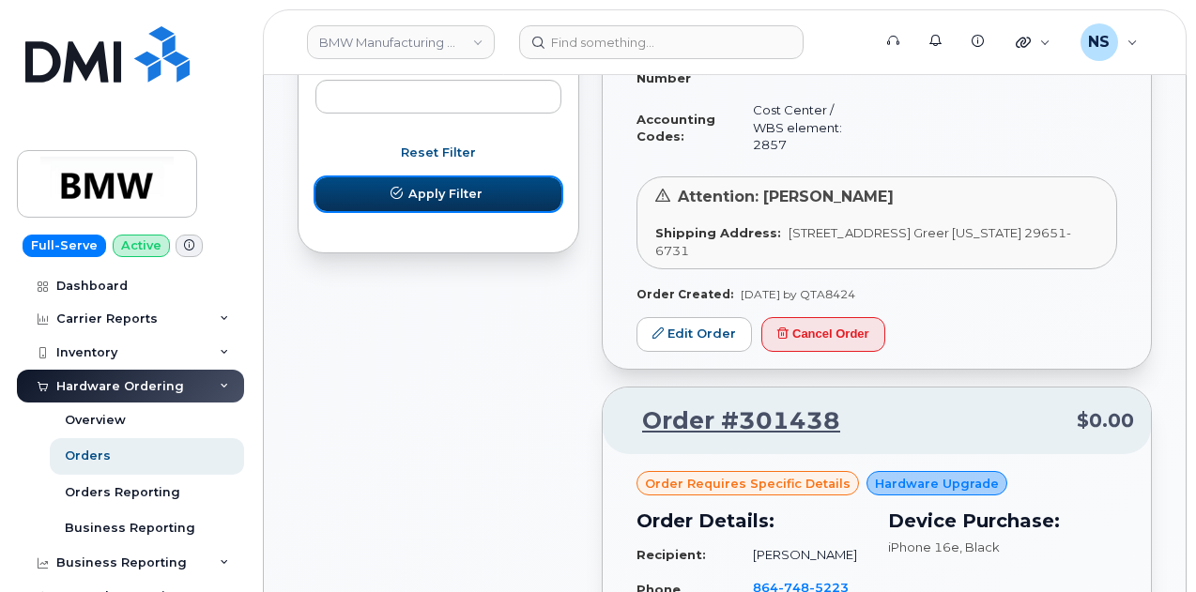
click at [417, 180] on button "Apply Filter" at bounding box center [438, 194] width 246 height 34
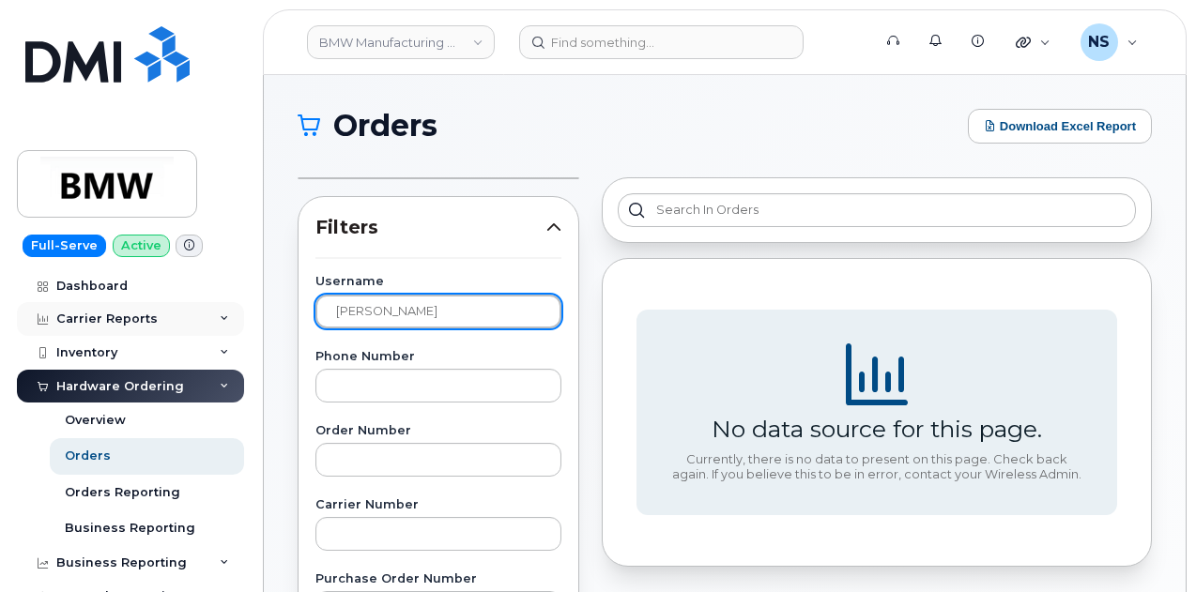
drag, startPoint x: 445, startPoint y: 321, endPoint x: 169, endPoint y: 326, distance: 276.0
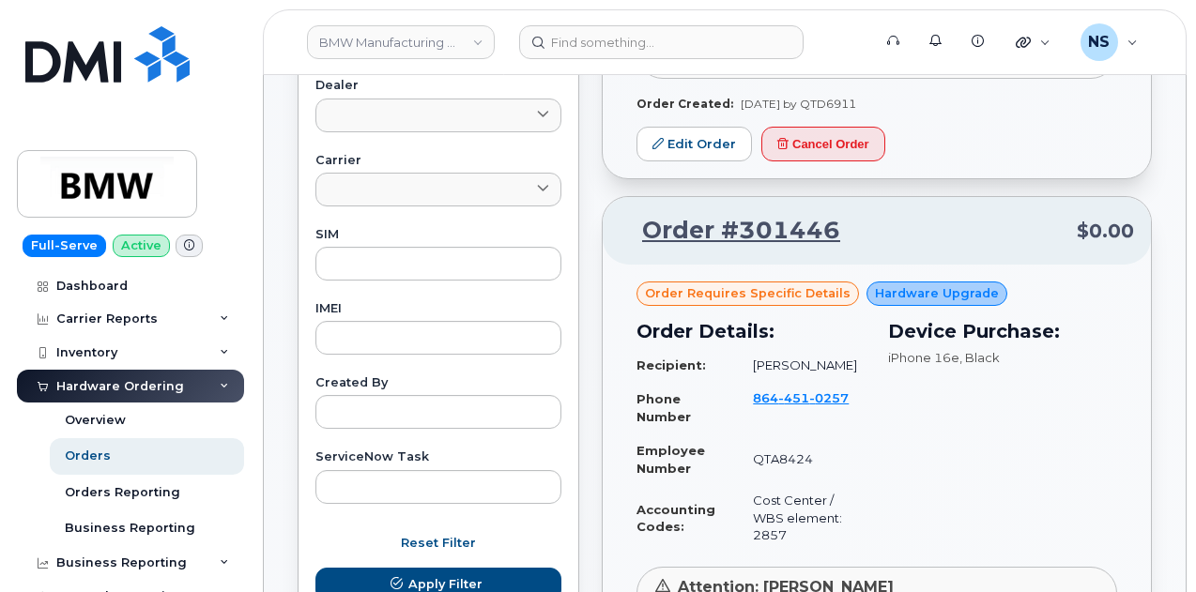
scroll to position [751, 0]
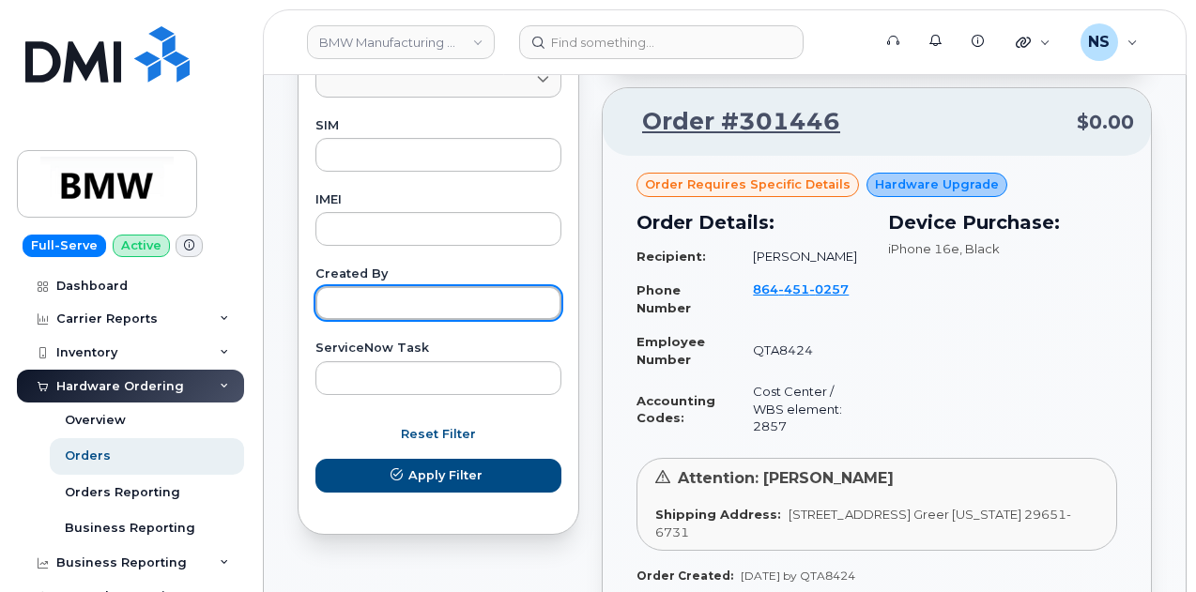
click at [422, 307] on input "text" at bounding box center [438, 303] width 246 height 34
paste input "Kenyarta Ferguson"
type input "Kenyarta Ferguson"
click at [315, 459] on button "Apply Filter" at bounding box center [438, 476] width 246 height 34
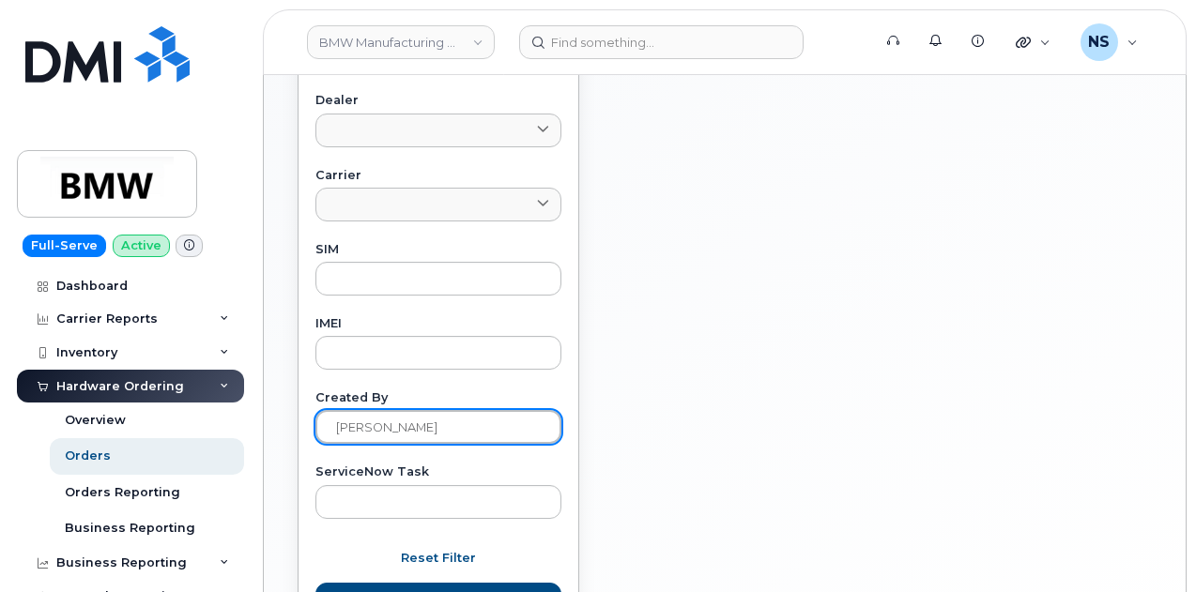
scroll to position [657, 0]
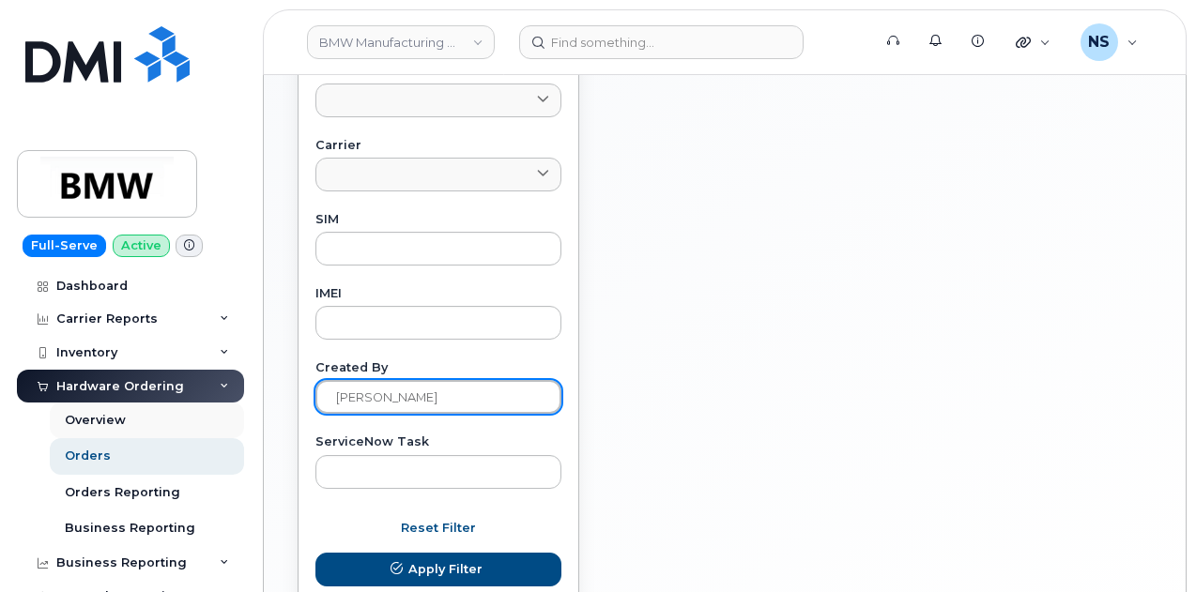
drag, startPoint x: 253, startPoint y: 393, endPoint x: 145, endPoint y: 405, distance: 109.5
click at [264, 405] on div "BMW Manufacturing Co LLC Support Alerts Knowledge Base Quicklinks Suspend / Can…" at bounding box center [725, 40] width 922 height 1245
click at [315, 553] on button "Apply Filter" at bounding box center [438, 570] width 246 height 34
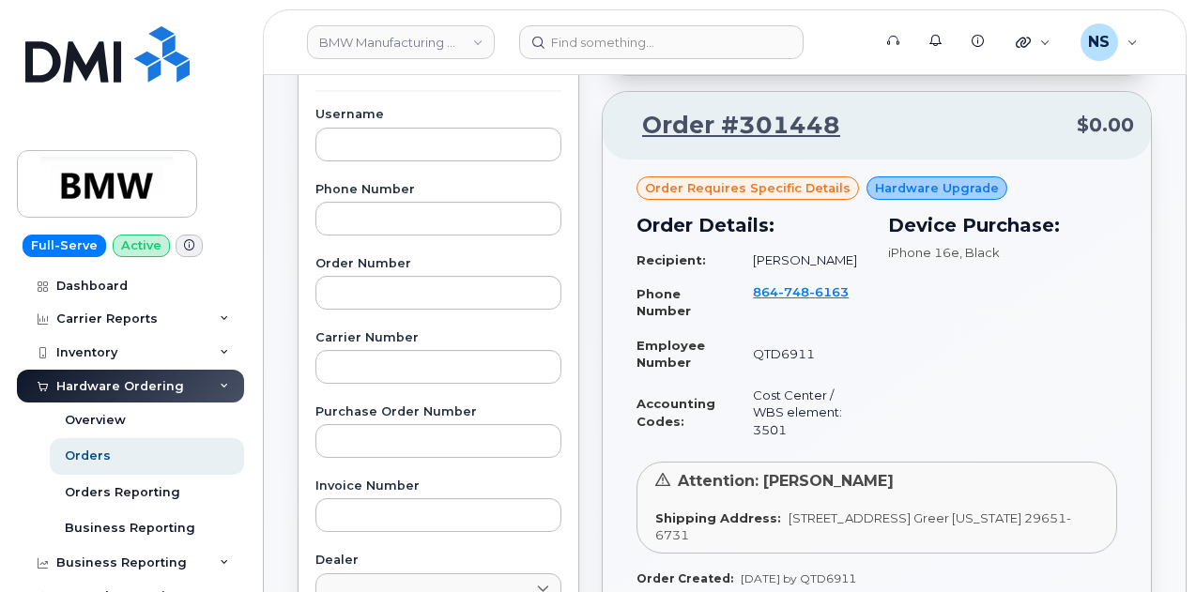
scroll to position [0, 0]
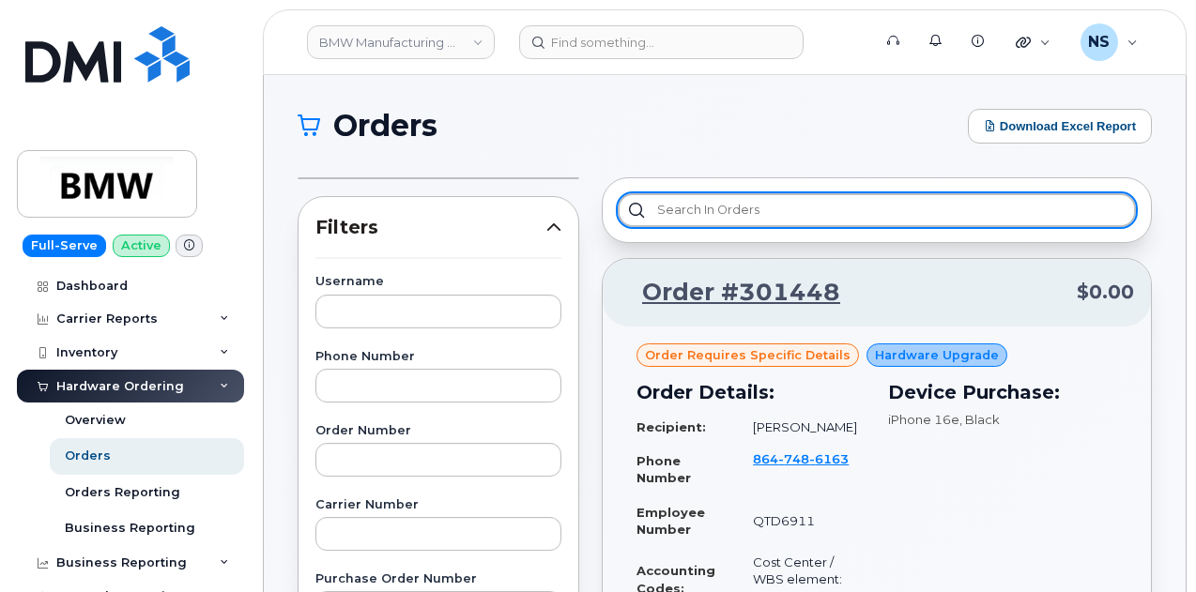
click at [758, 212] on input "text" at bounding box center [877, 210] width 518 height 34
paste input "Kenyarta Ferguson"
type input "K"
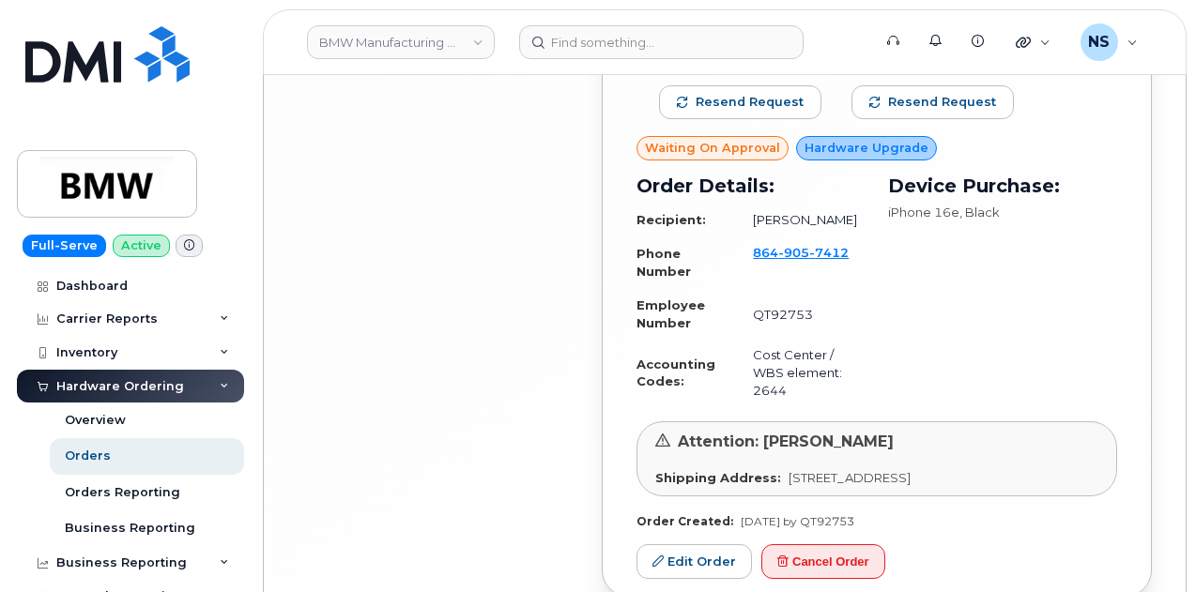
scroll to position [4396, 0]
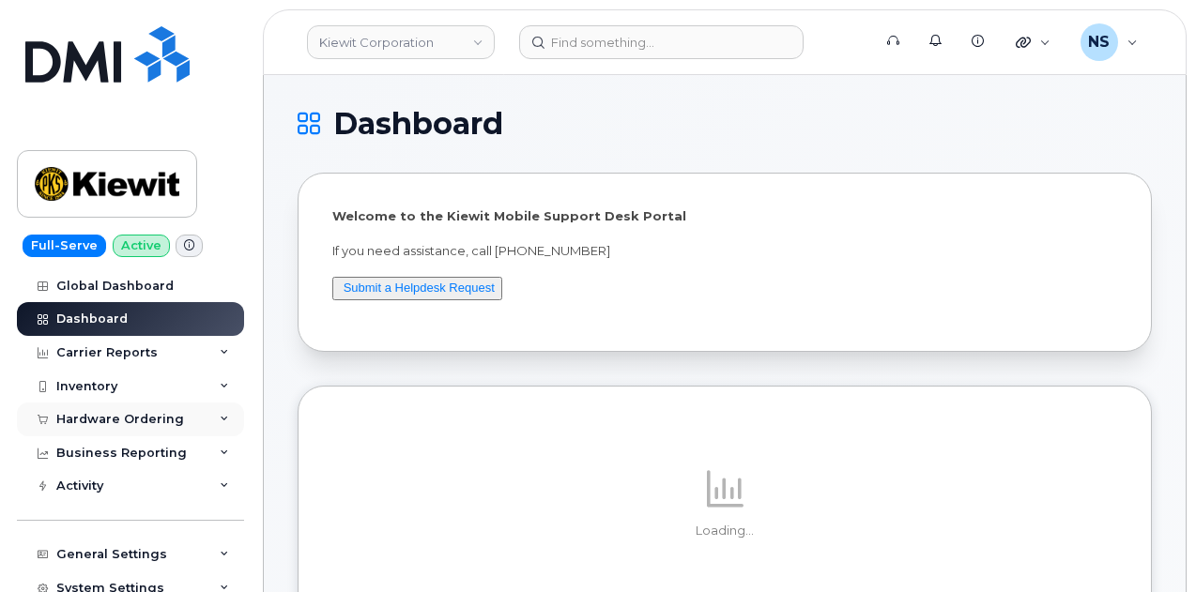
click at [146, 408] on div "Hardware Ordering" at bounding box center [130, 420] width 227 height 34
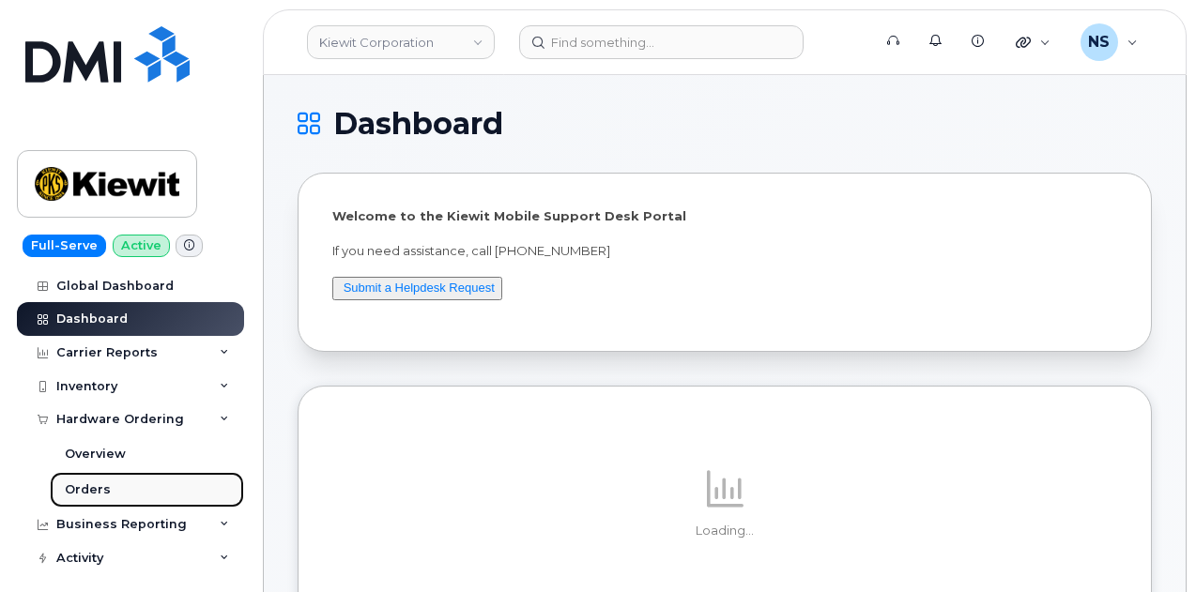
click at [111, 474] on link "Orders" at bounding box center [147, 490] width 194 height 36
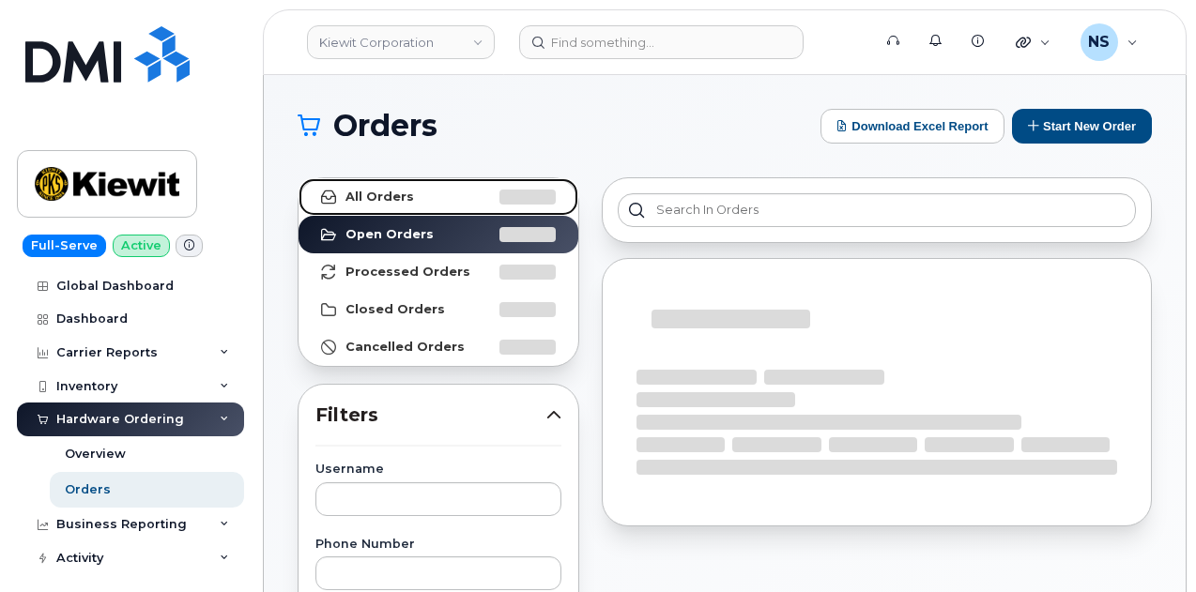
click at [466, 184] on link "All Orders" at bounding box center [438, 197] width 280 height 38
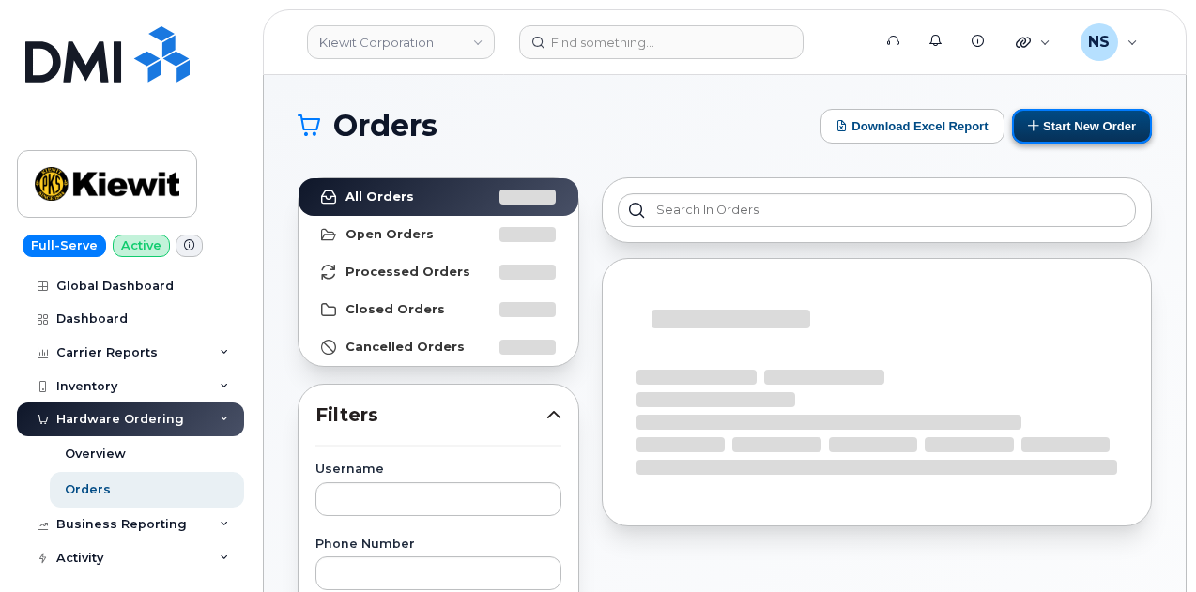
click at [1057, 119] on button "Start New Order" at bounding box center [1082, 126] width 140 height 35
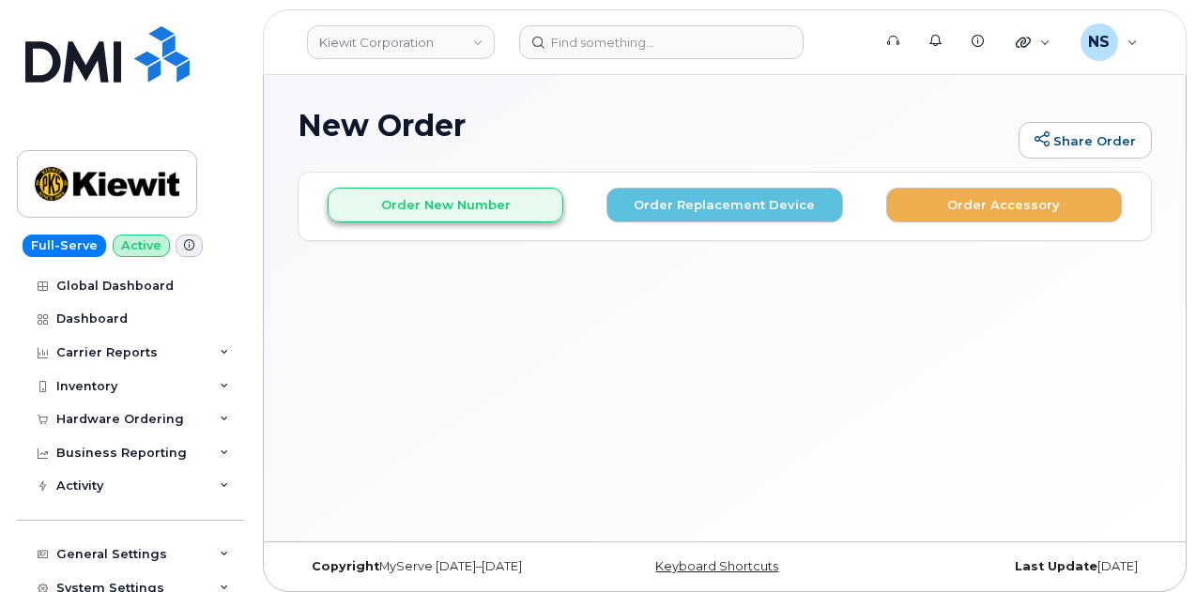
click at [486, 222] on div "Order New Number Order Replacement Device Order Accessory Please choose the car…" at bounding box center [724, 206] width 852 height 67
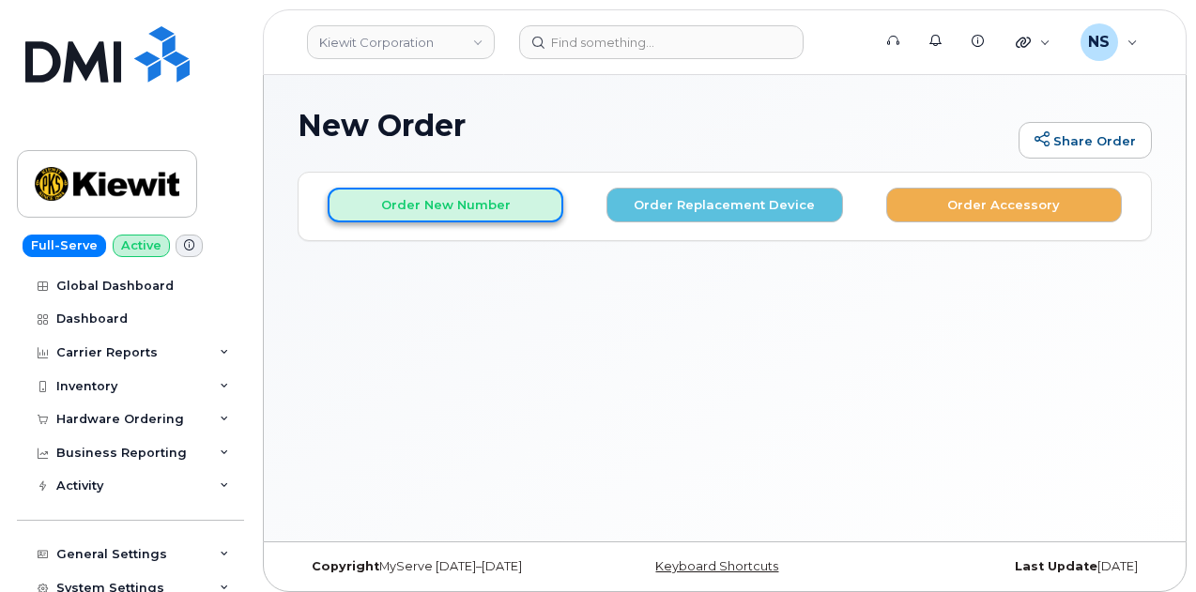
click at [479, 213] on button "Order New Number" at bounding box center [446, 205] width 236 height 35
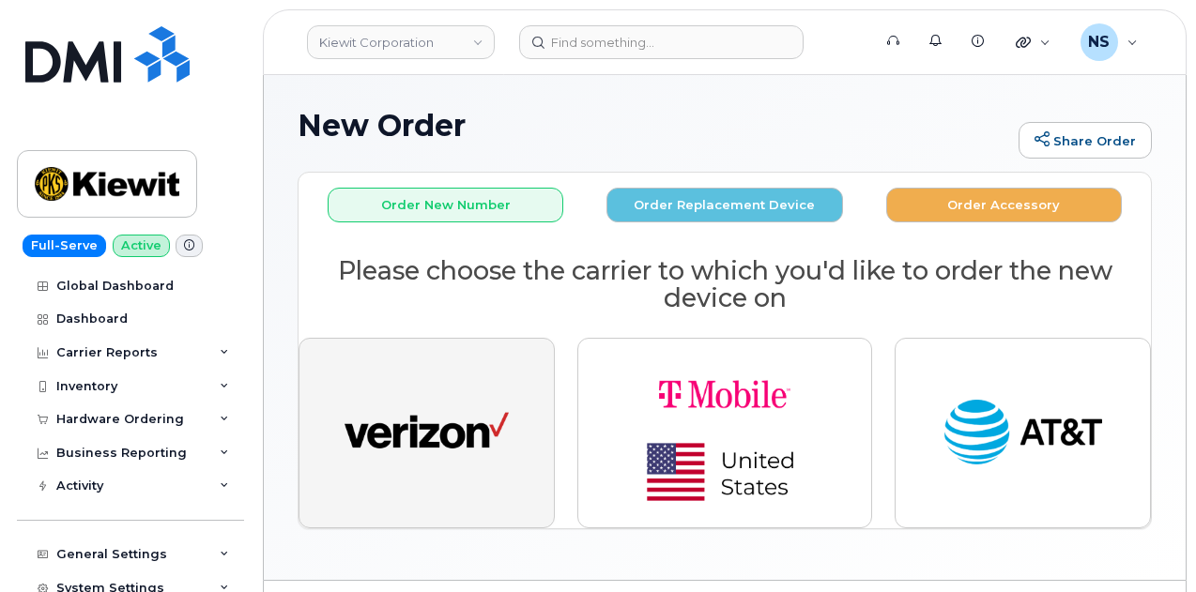
click at [387, 421] on img "button" at bounding box center [426, 433] width 164 height 84
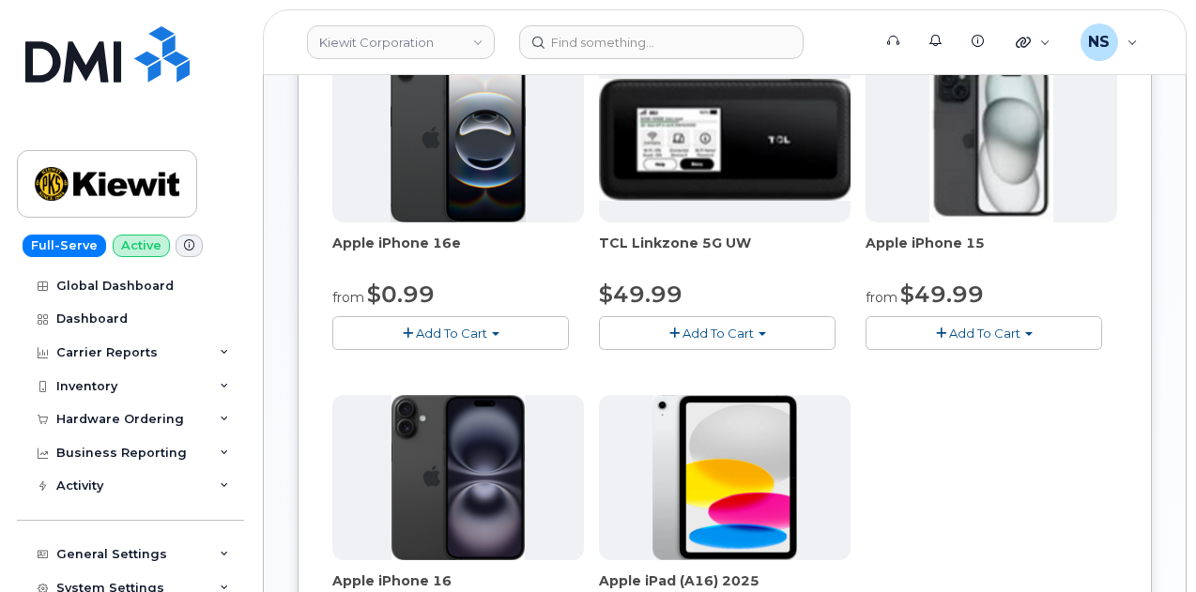
scroll to position [282, 0]
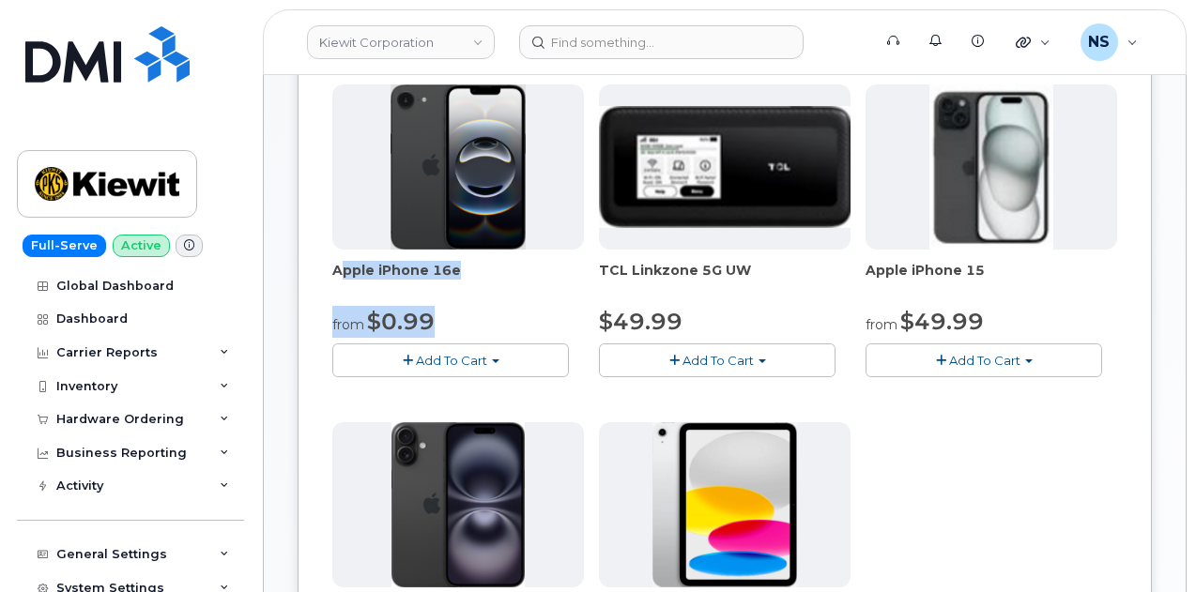
drag, startPoint x: 437, startPoint y: 382, endPoint x: 328, endPoint y: 324, distance: 124.3
click at [327, 324] on div "Order New Device Upgrade Existing Device Order Accessory Order new device and n…" at bounding box center [725, 456] width 854 height 1133
click at [329, 326] on div "Order New Device Upgrade Existing Device Order Accessory Order new device and n…" at bounding box center [725, 456] width 854 height 1133
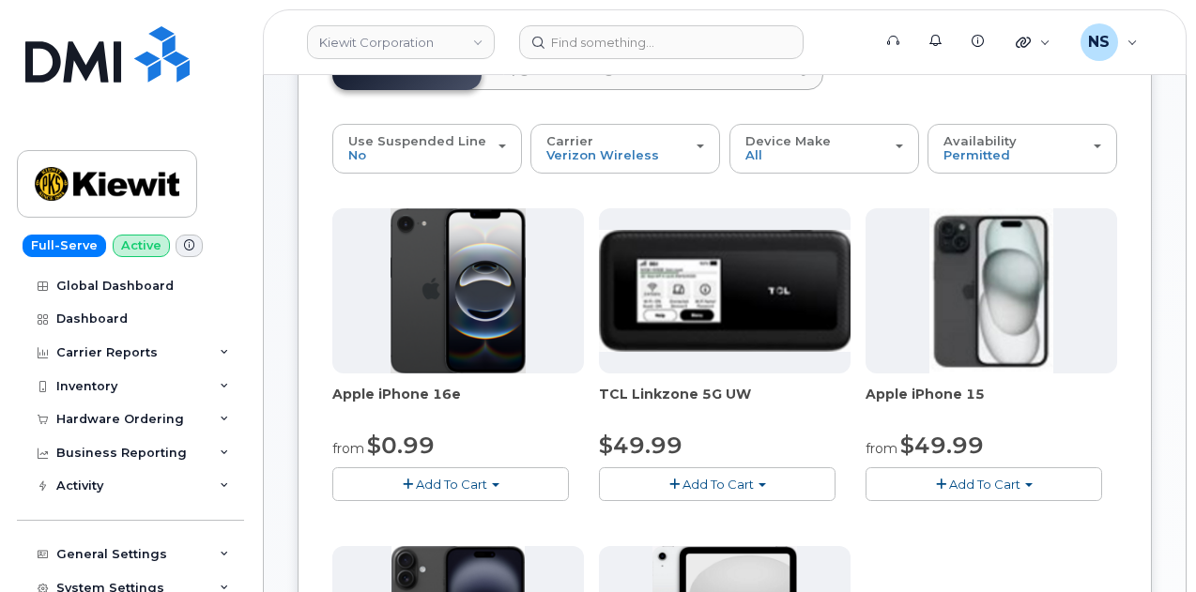
scroll to position [188, 0]
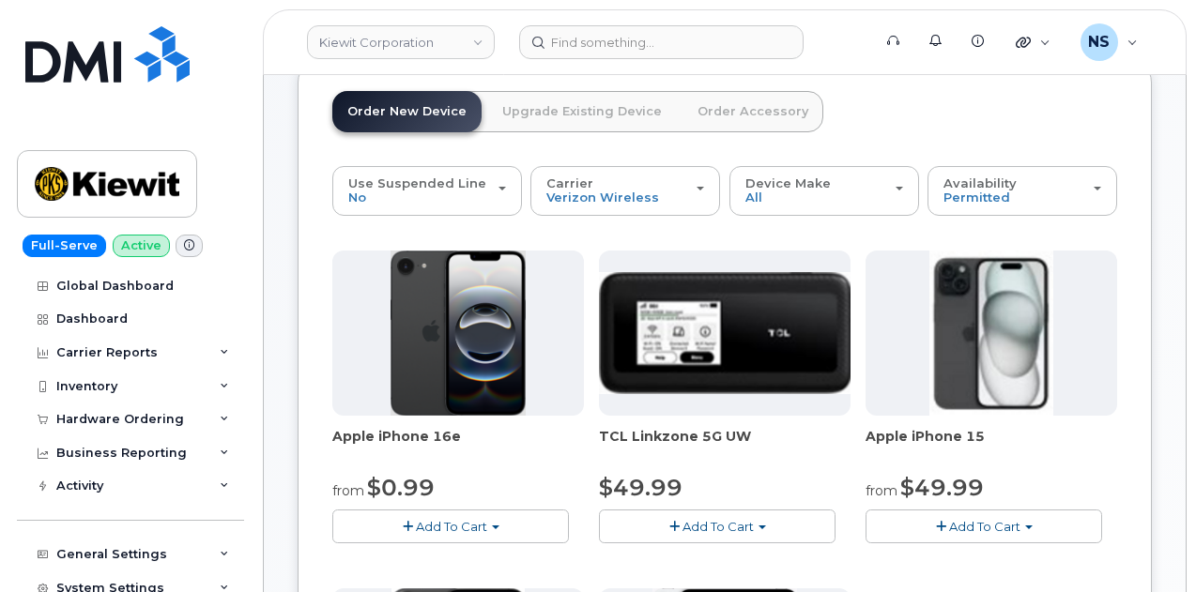
scroll to position [0, 0]
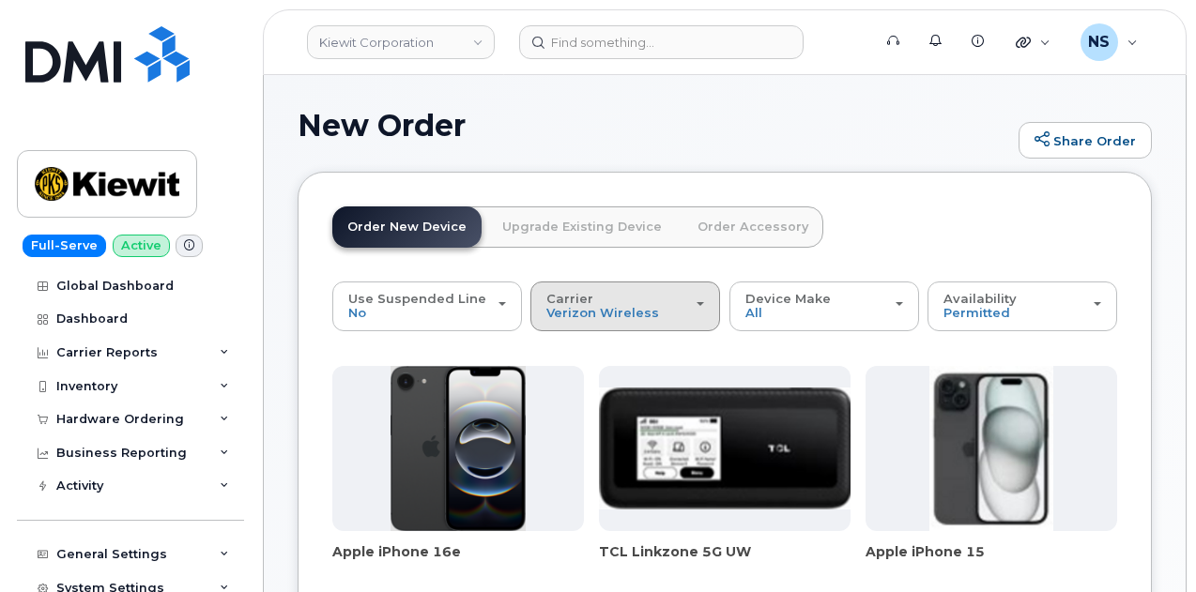
click at [546, 292] on span "Carrier" at bounding box center [569, 298] width 47 height 15
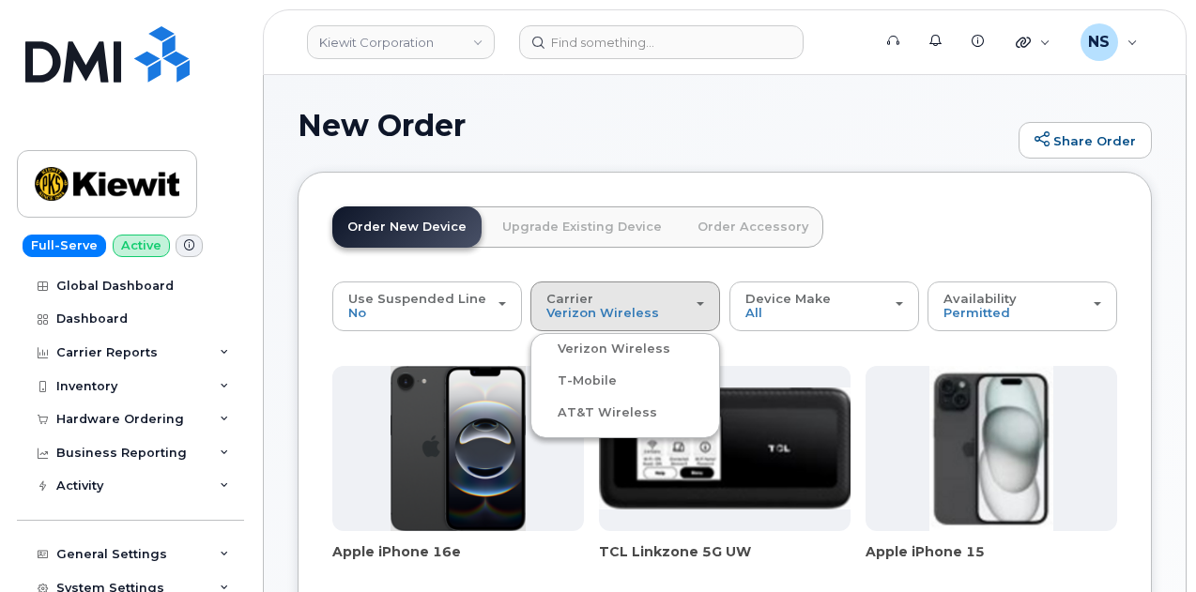
click at [569, 408] on label "AT&T Wireless" at bounding box center [596, 413] width 122 height 23
click at [0, 0] on input "AT&T Wireless" at bounding box center [0, 0] width 0 height 0
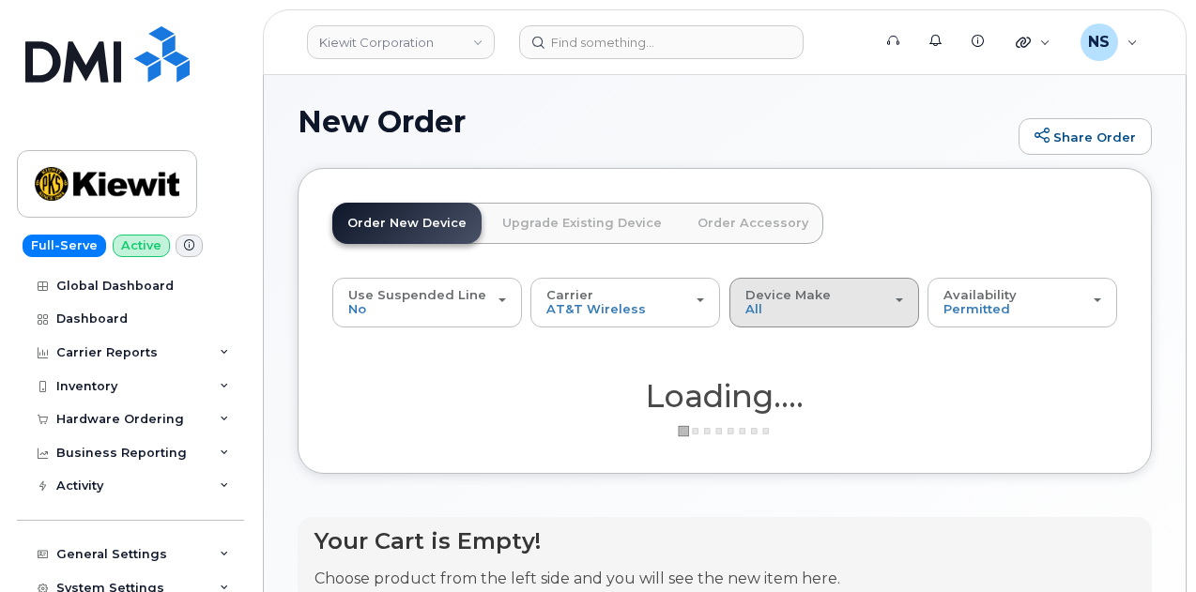
scroll to position [8, 0]
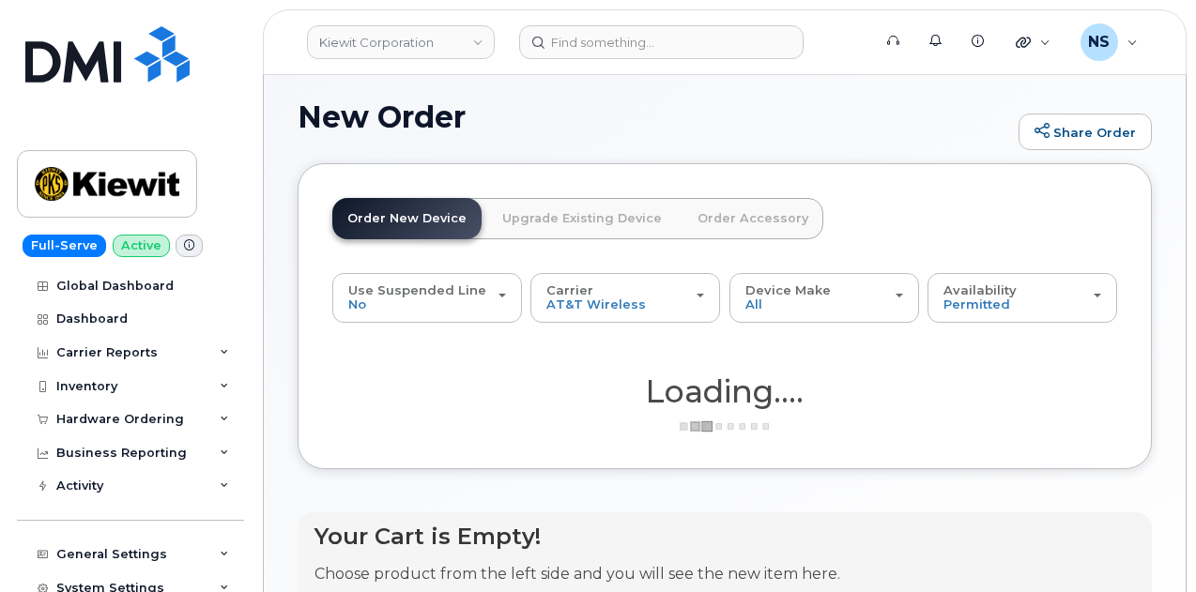
drag, startPoint x: 940, startPoint y: 457, endPoint x: 926, endPoint y: 438, distance: 22.9
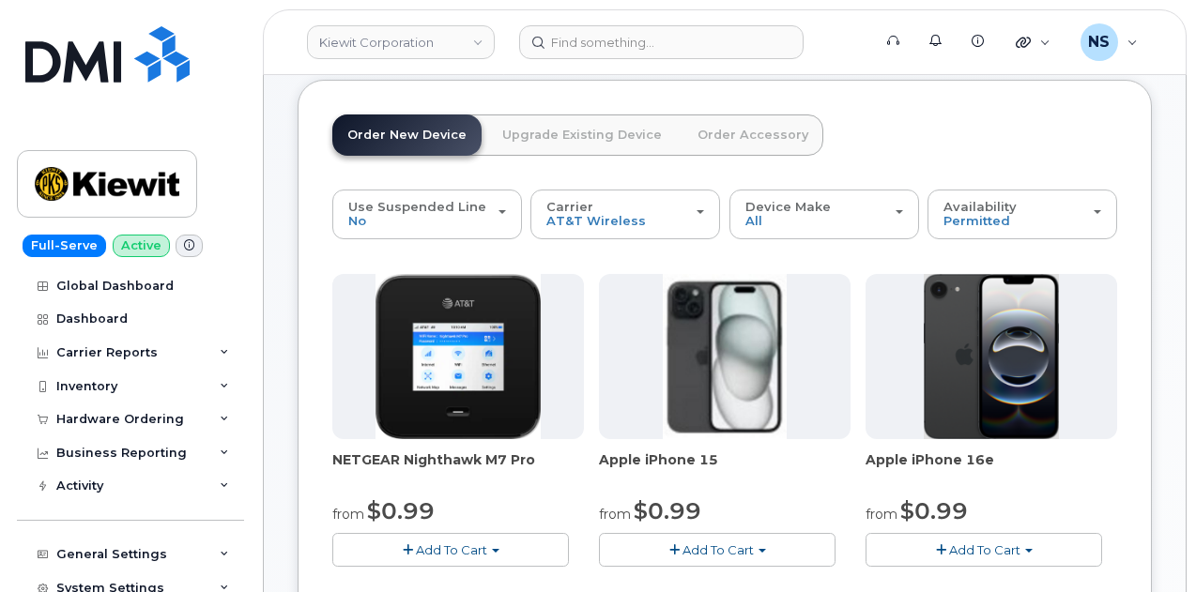
scroll to position [0, 0]
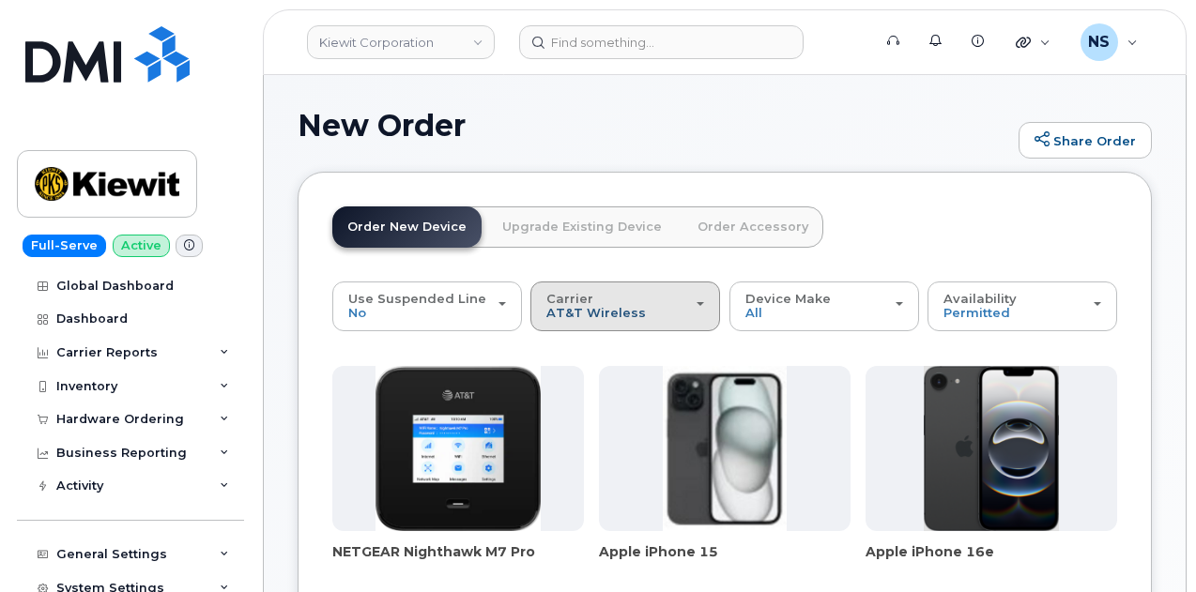
click at [590, 312] on span "AT&T Wireless" at bounding box center [595, 312] width 99 height 15
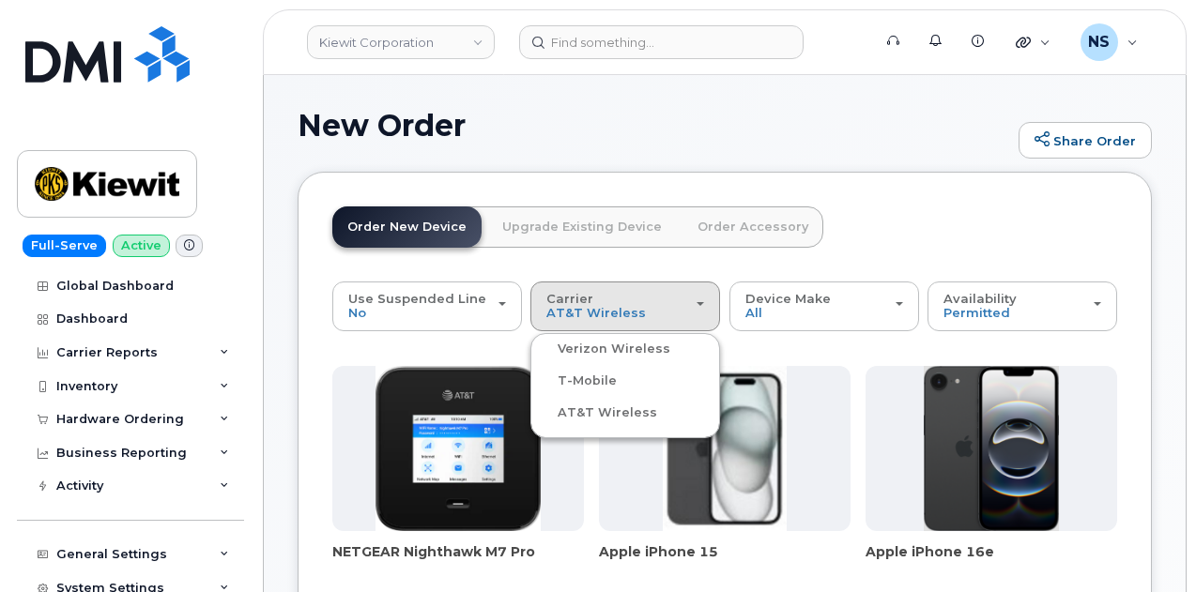
click at [573, 348] on label "Verizon Wireless" at bounding box center [602, 349] width 135 height 23
click at [0, 0] on input "Verizon Wireless" at bounding box center [0, 0] width 0 height 0
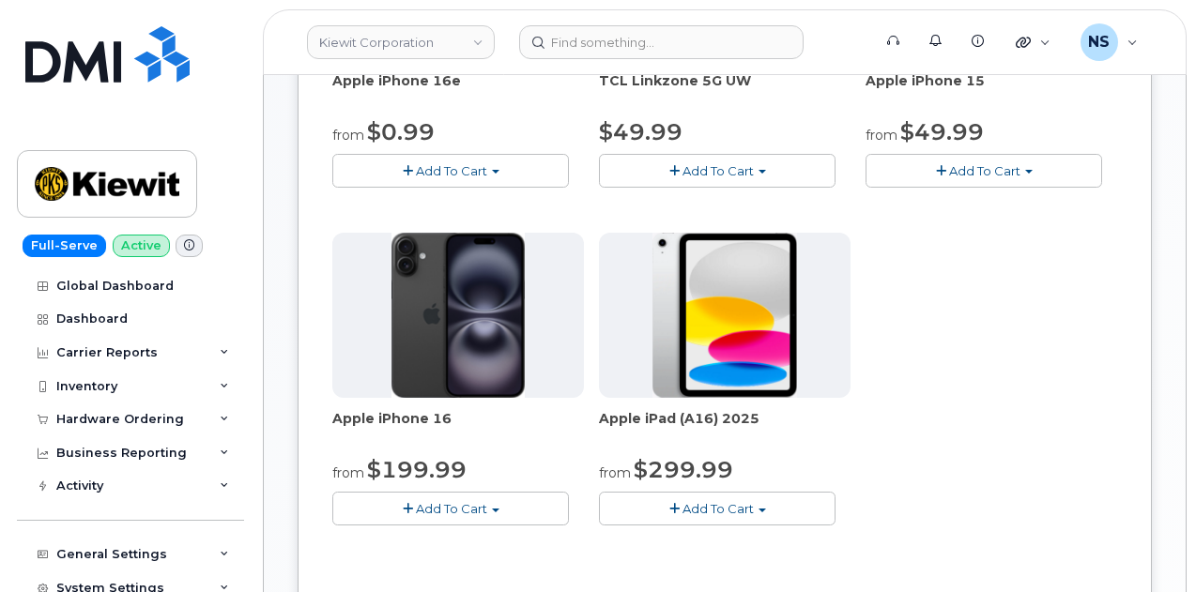
scroll to position [563, 0]
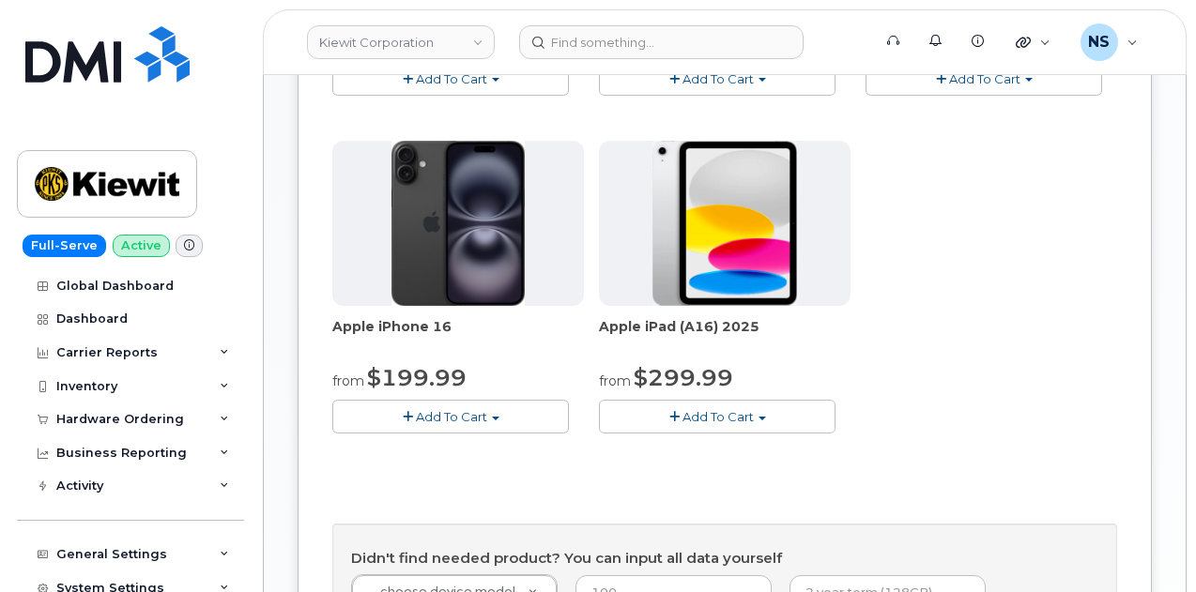
drag, startPoint x: 942, startPoint y: 374, endPoint x: 922, endPoint y: 381, distance: 21.7
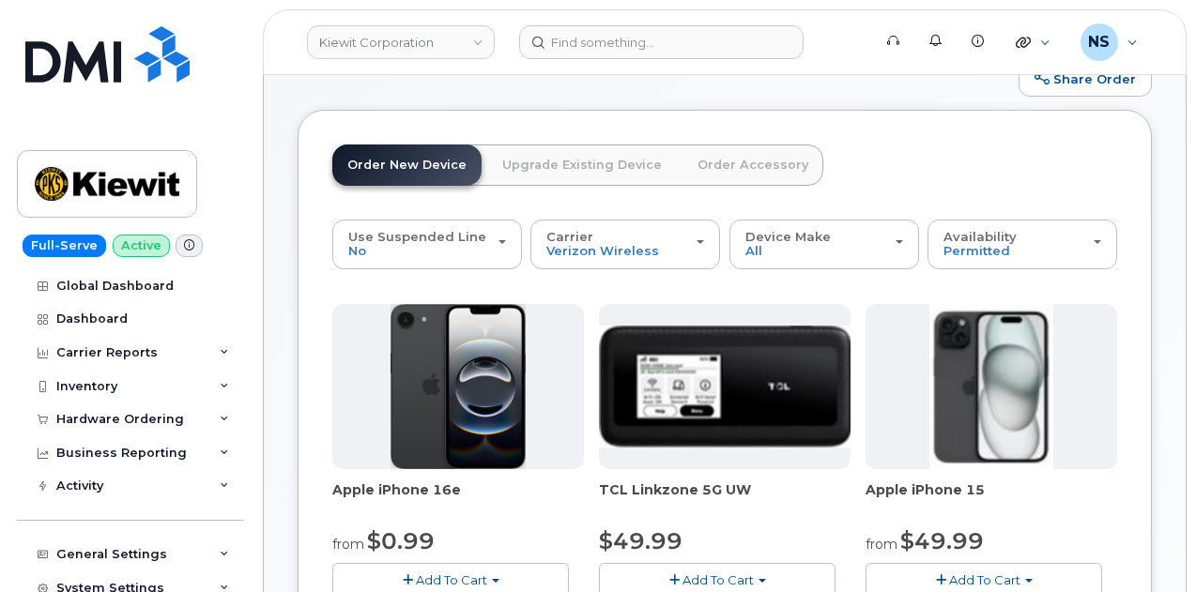
scroll to position [0, 0]
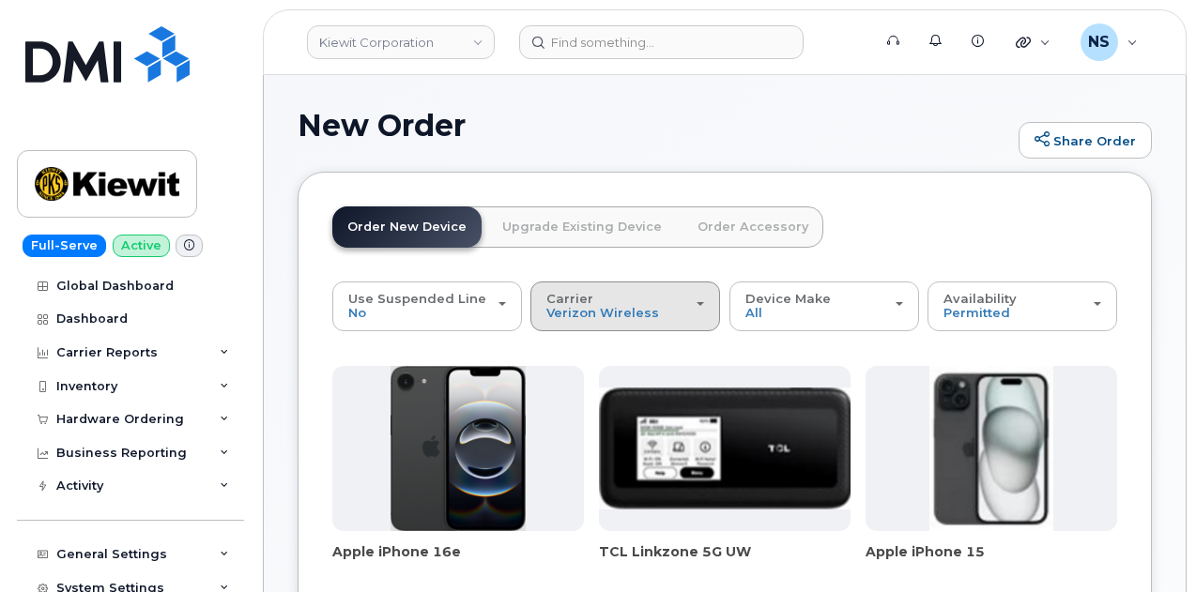
drag, startPoint x: 599, startPoint y: 311, endPoint x: 583, endPoint y: 326, distance: 21.9
click at [599, 312] on span "Verizon Wireless" at bounding box center [602, 312] width 113 height 15
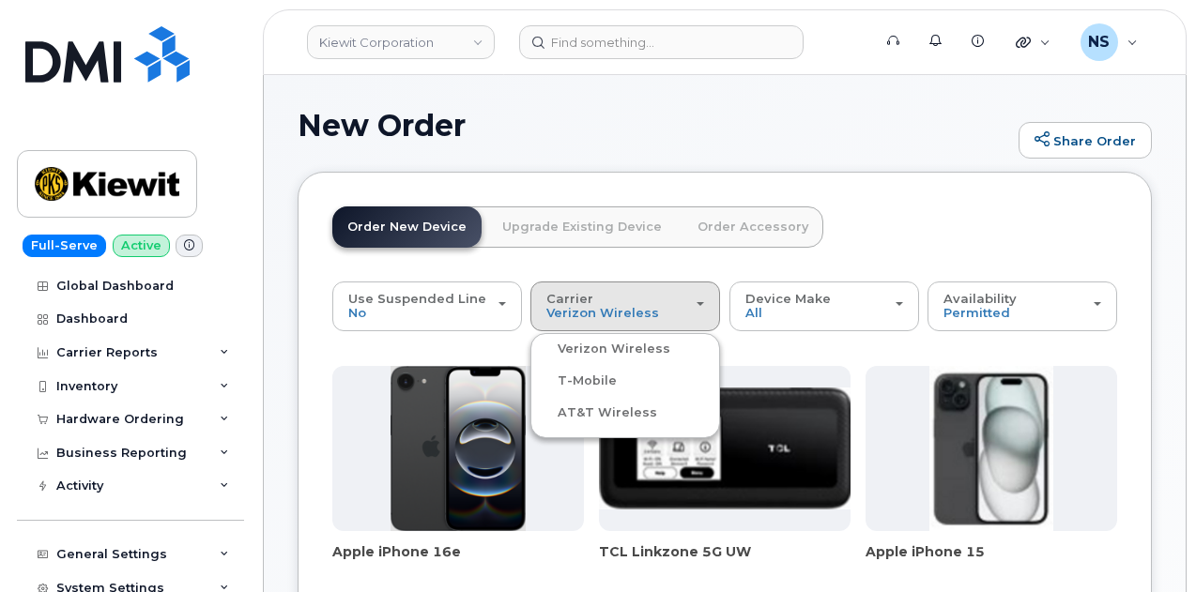
click at [546, 384] on label "T-Mobile" at bounding box center [576, 381] width 82 height 23
click at [0, 0] on input "T-Mobile" at bounding box center [0, 0] width 0 height 0
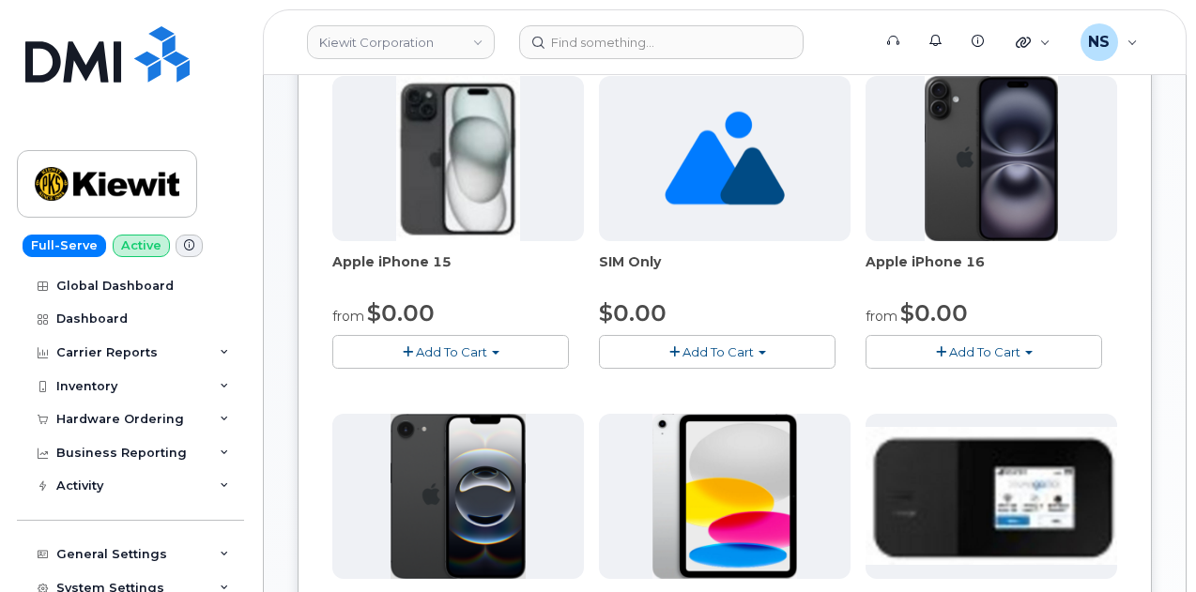
scroll to position [196, 0]
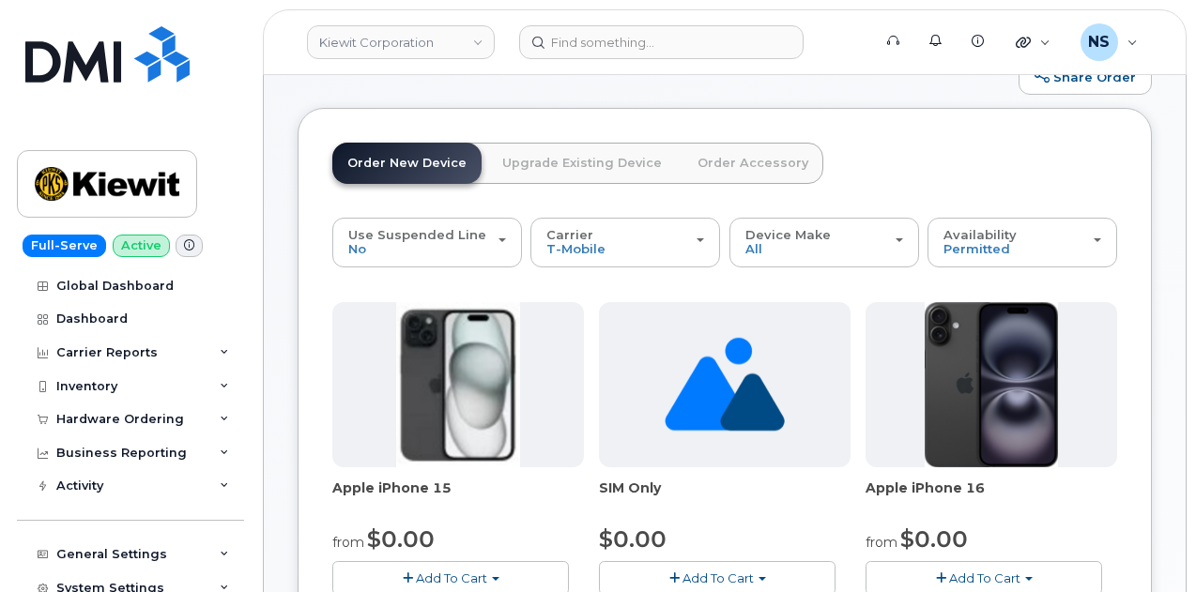
scroll to position [94, 0]
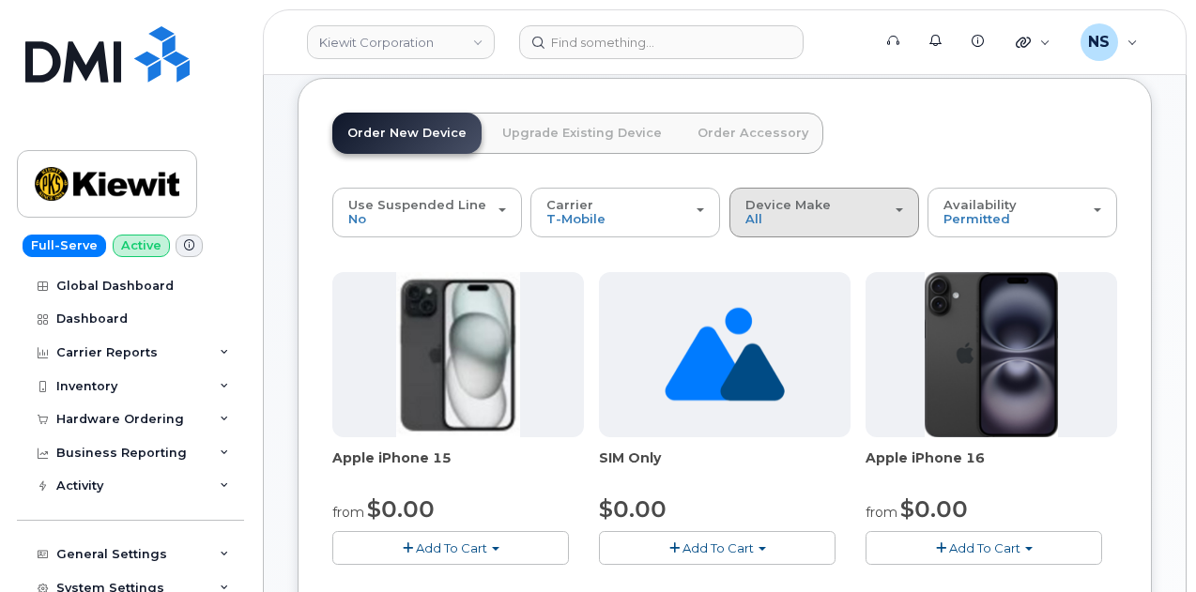
click at [745, 224] on div "Device Make All Cell Phone iPhone Modem Tablet" at bounding box center [824, 212] width 158 height 29
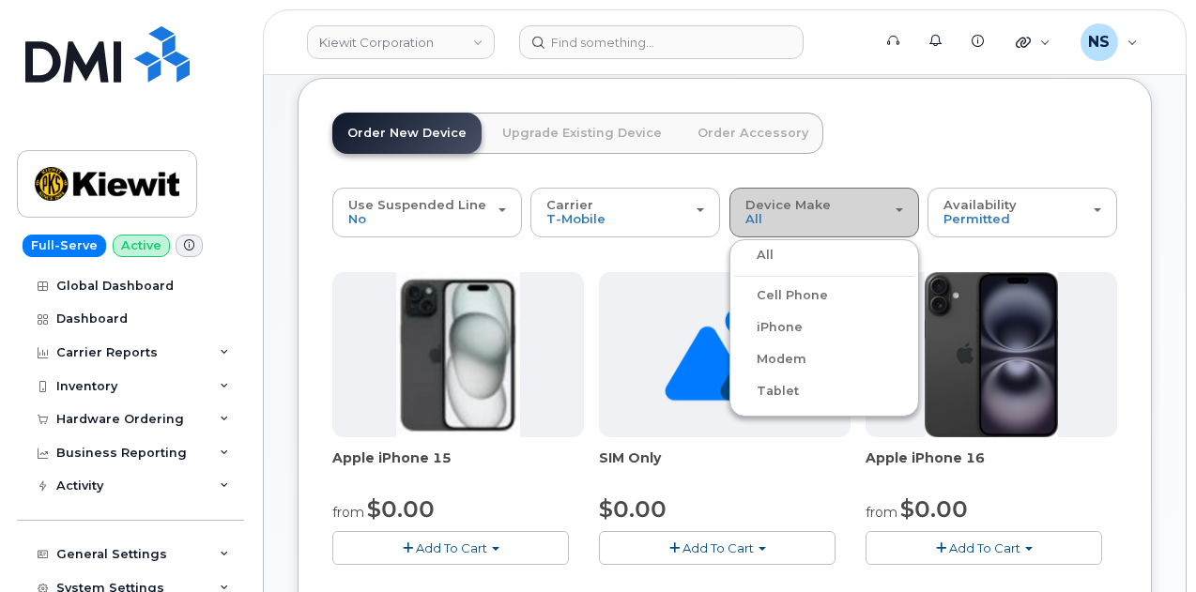
click at [729, 230] on button "Device Make All Cell Phone iPhone Modem Tablet" at bounding box center [824, 212] width 190 height 49
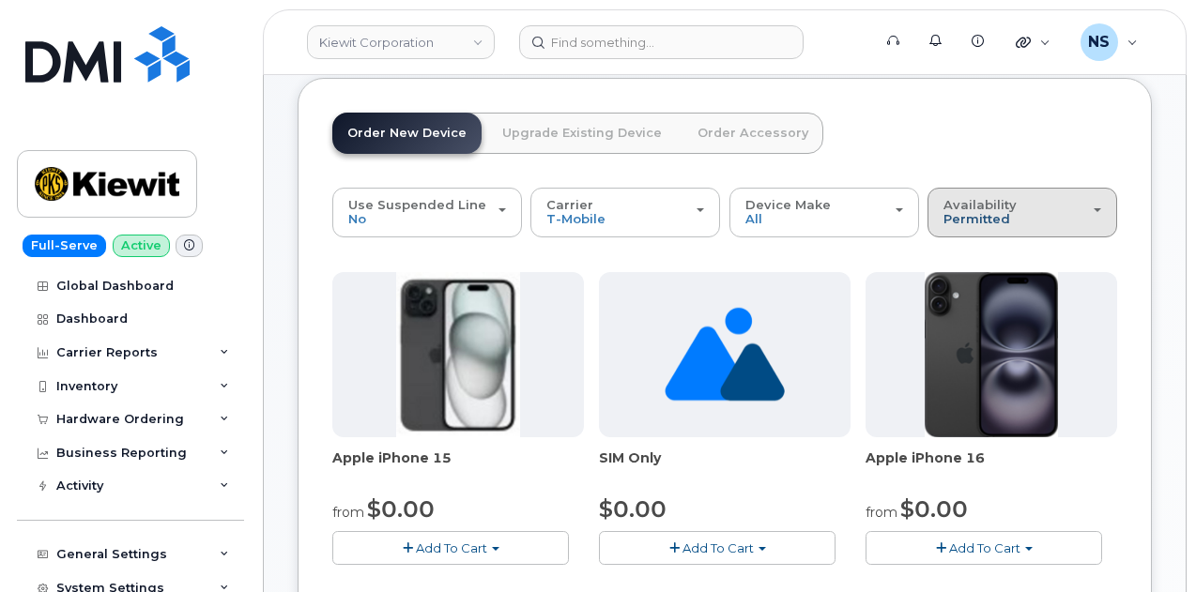
click at [927, 211] on button "Availability Permitted All" at bounding box center [1022, 212] width 190 height 49
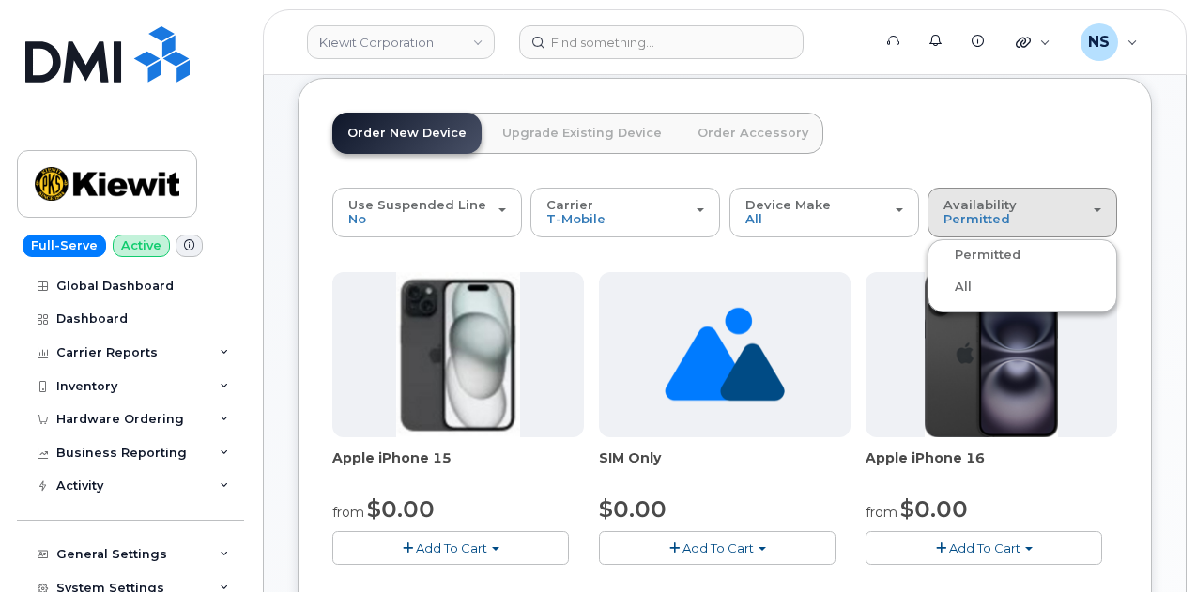
click at [932, 282] on div "All" at bounding box center [1022, 287] width 180 height 23
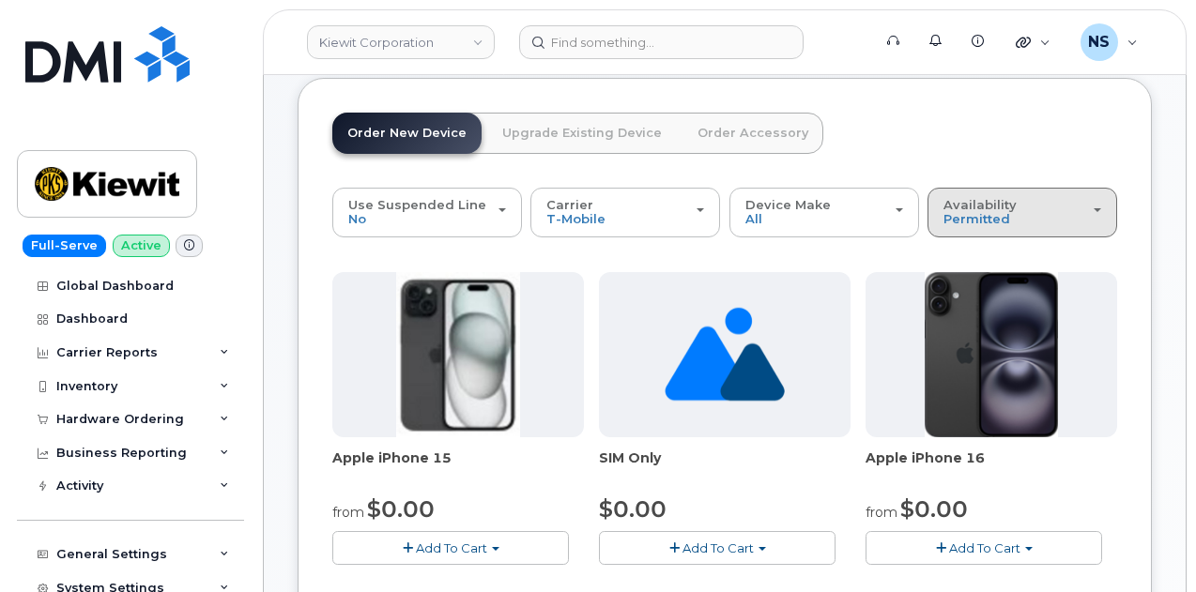
drag, startPoint x: 777, startPoint y: 220, endPoint x: 771, endPoint y: 236, distance: 17.3
click at [943, 221] on span "Permitted" at bounding box center [976, 218] width 67 height 15
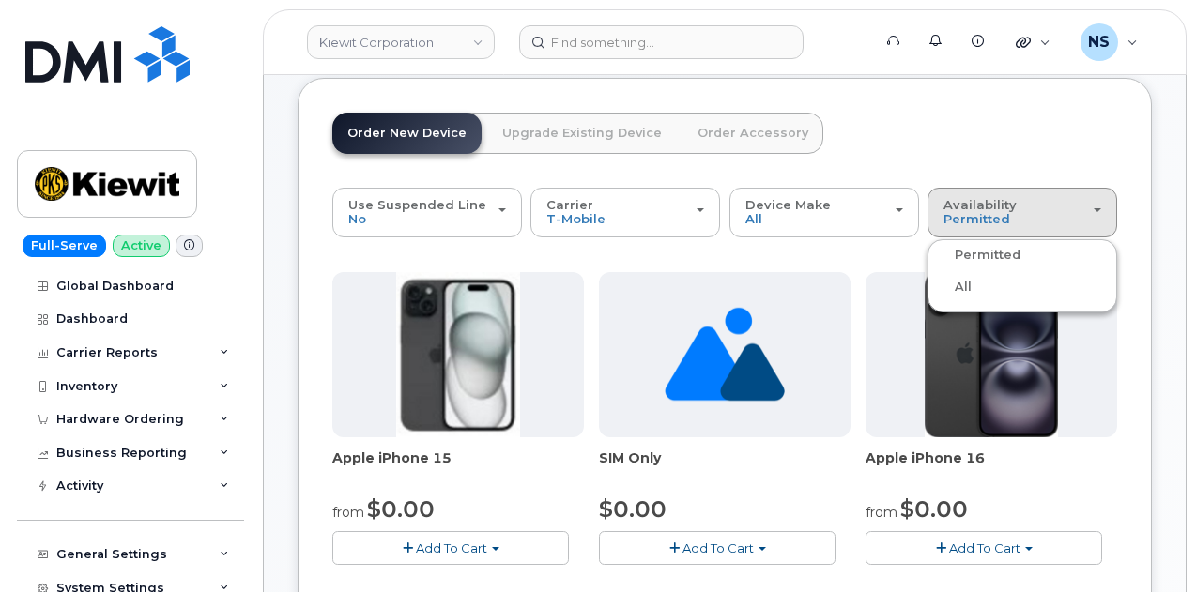
click at [932, 285] on label "All" at bounding box center [951, 287] width 39 height 23
click at [0, 0] on input "All" at bounding box center [0, 0] width 0 height 0
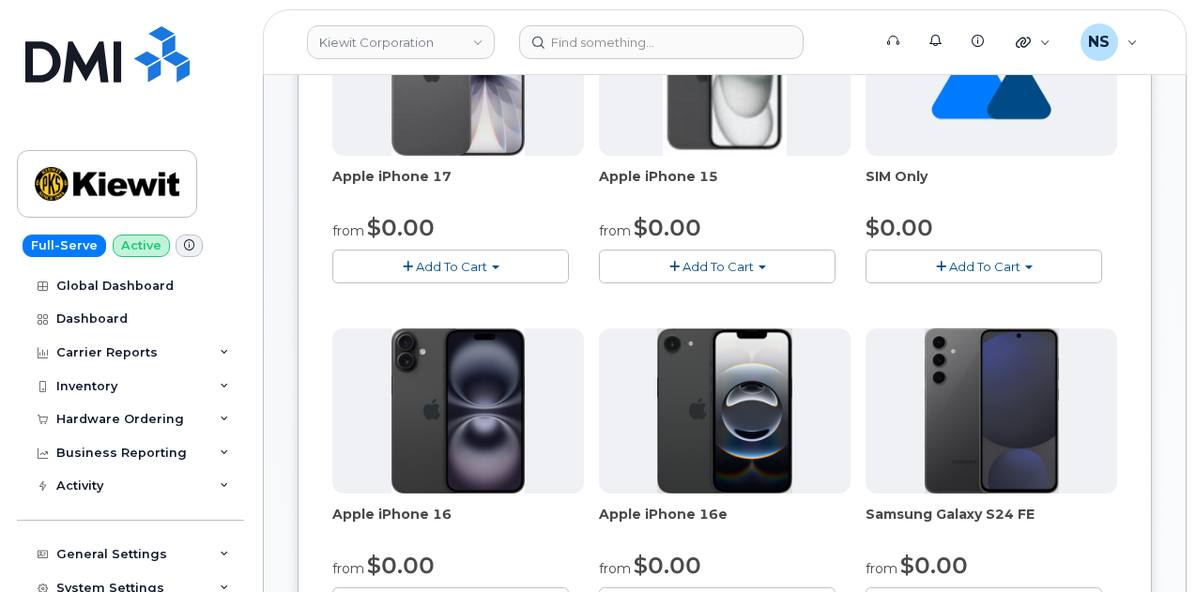
scroll to position [188, 0]
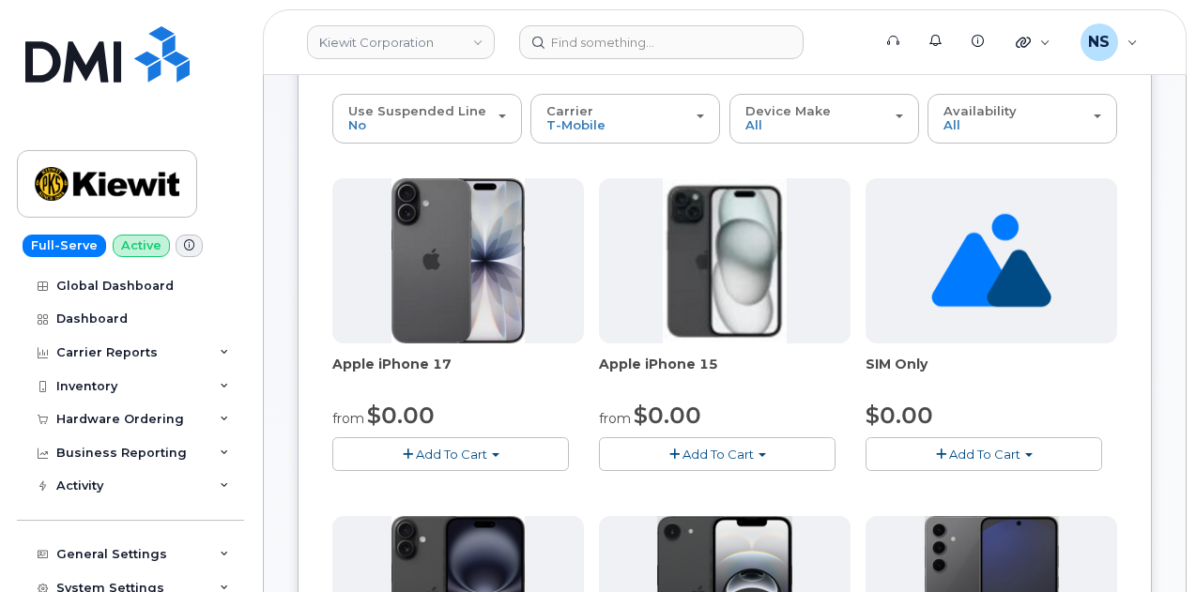
click at [434, 451] on span "Add To Cart" at bounding box center [451, 454] width 71 height 15
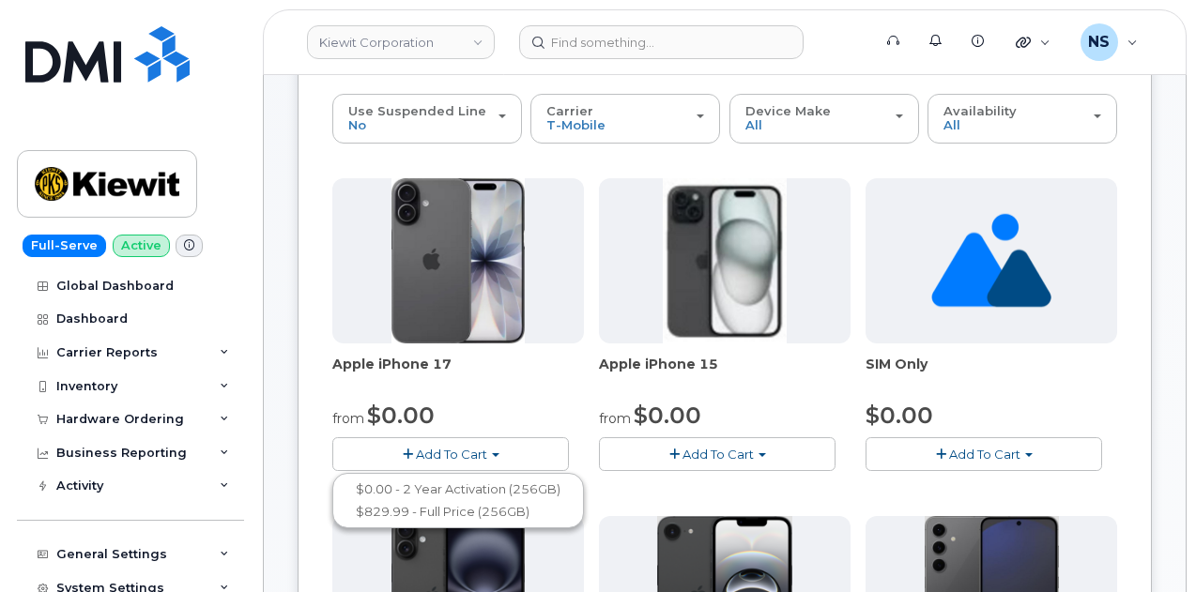
click at [434, 451] on span "Add To Cart" at bounding box center [451, 454] width 71 height 15
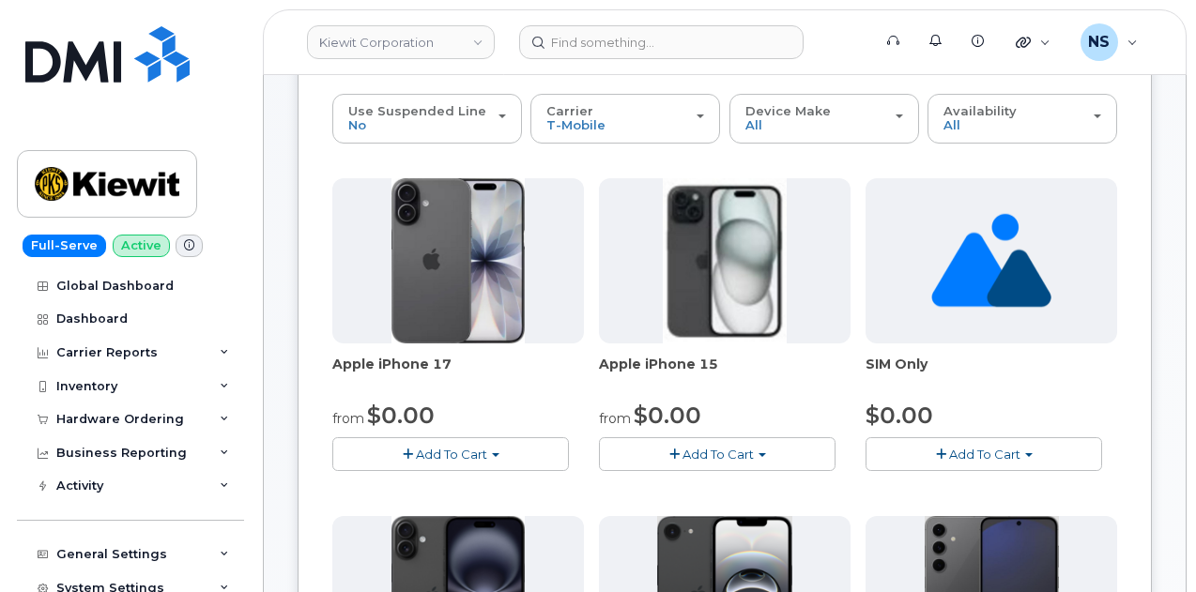
click at [442, 458] on span "Add To Cart" at bounding box center [451, 454] width 71 height 15
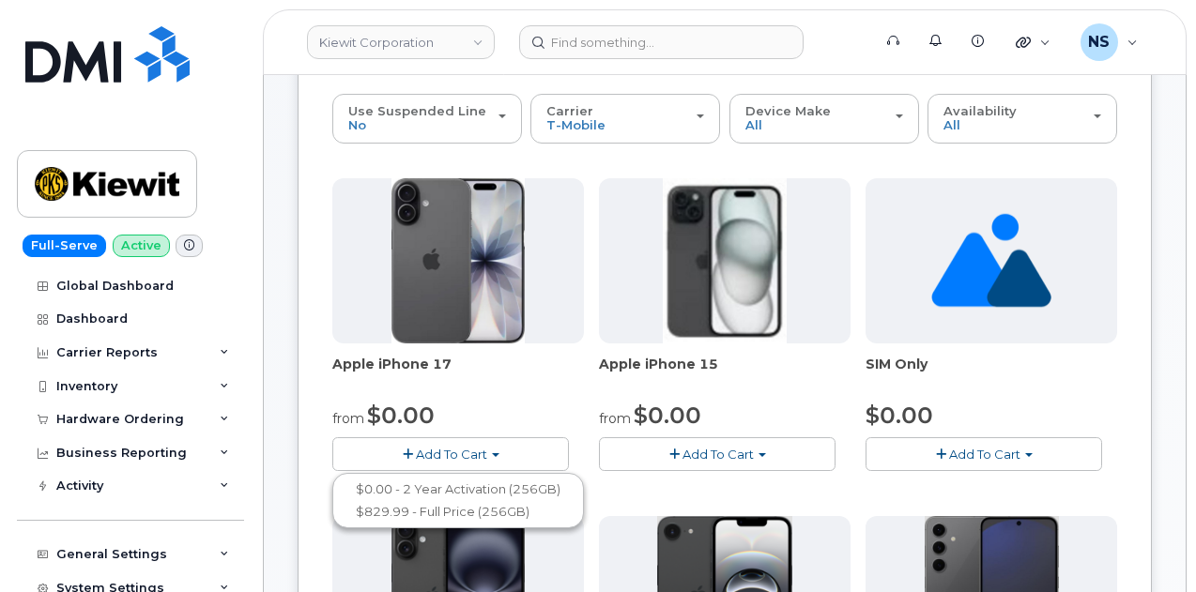
click at [442, 458] on span "Add To Cart" at bounding box center [451, 454] width 71 height 15
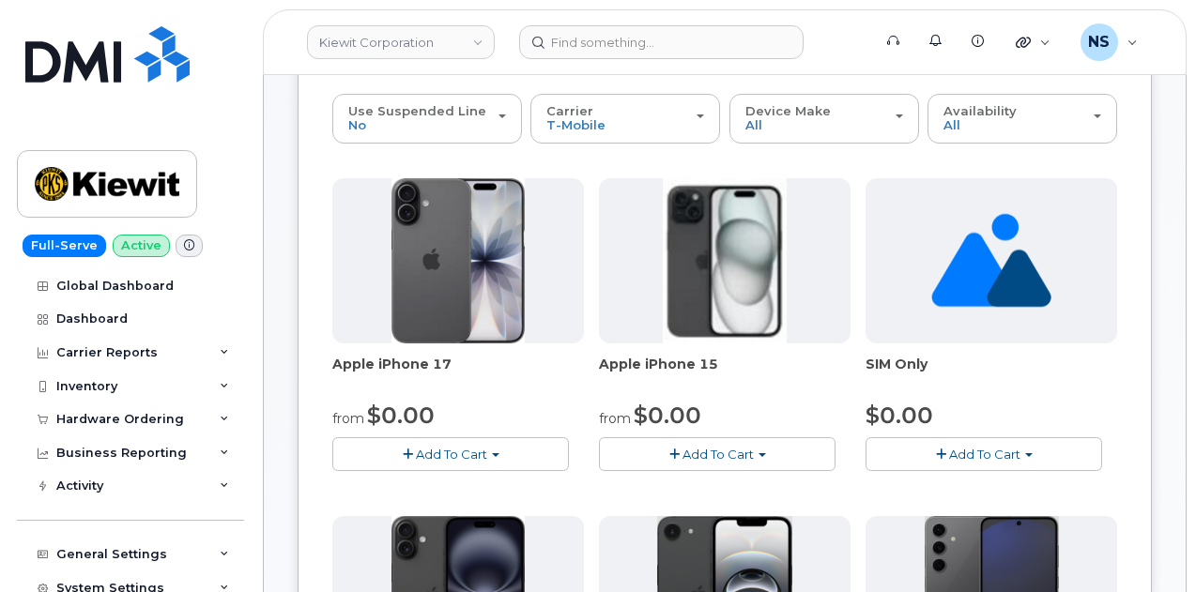
drag, startPoint x: 815, startPoint y: 372, endPoint x: 770, endPoint y: 366, distance: 45.4
click at [865, 372] on span "SIM Only" at bounding box center [991, 374] width 252 height 38
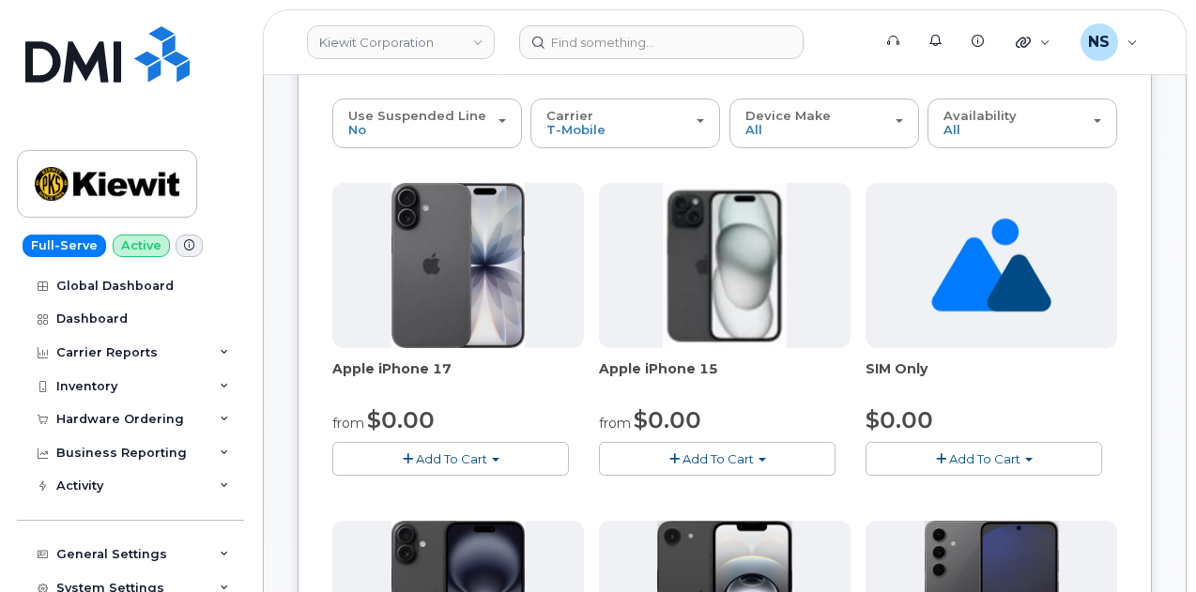
scroll to position [282, 0]
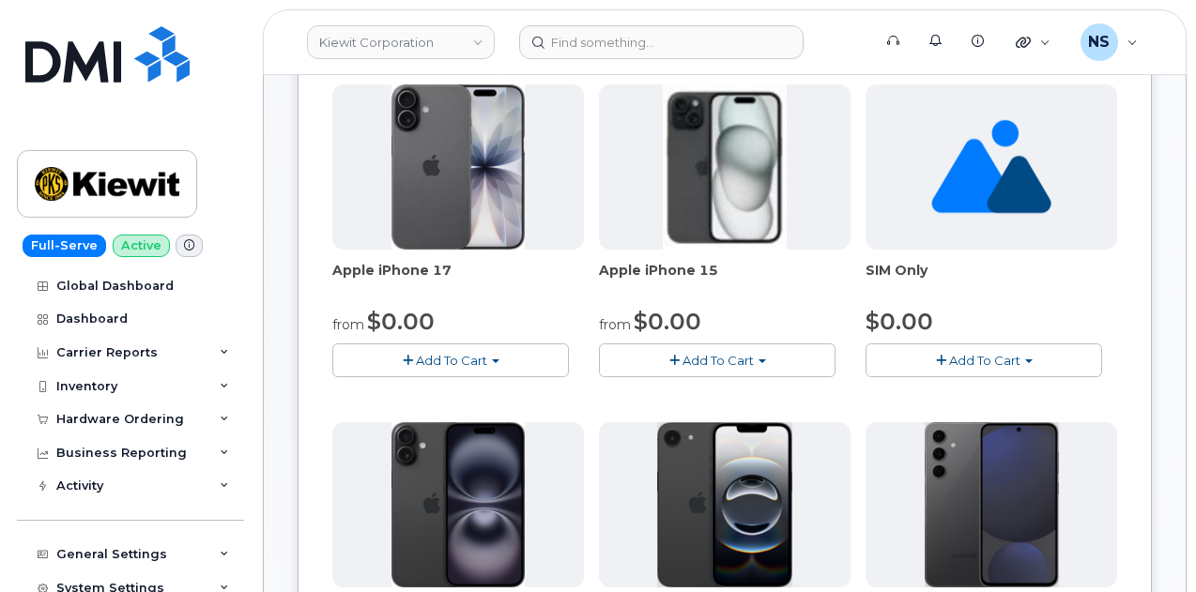
click at [432, 344] on button "Add To Cart" at bounding box center [450, 360] width 237 height 33
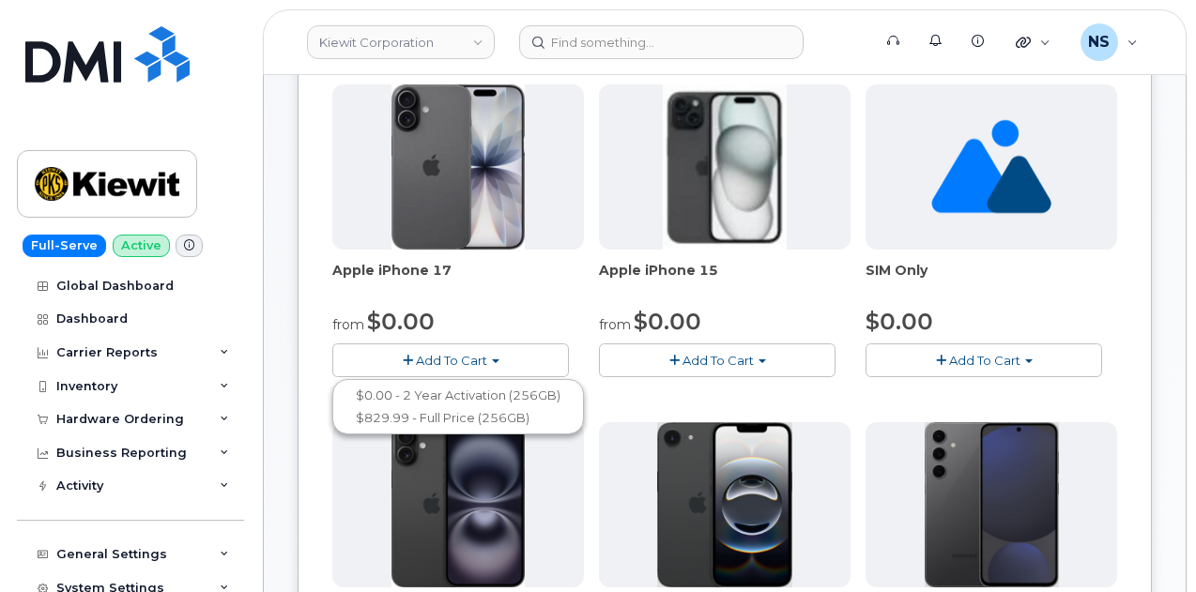
drag, startPoint x: 436, startPoint y: 359, endPoint x: 491, endPoint y: 401, distance: 69.6
click at [436, 359] on span "Add To Cart" at bounding box center [451, 360] width 71 height 15
